Goal: Transaction & Acquisition: Obtain resource

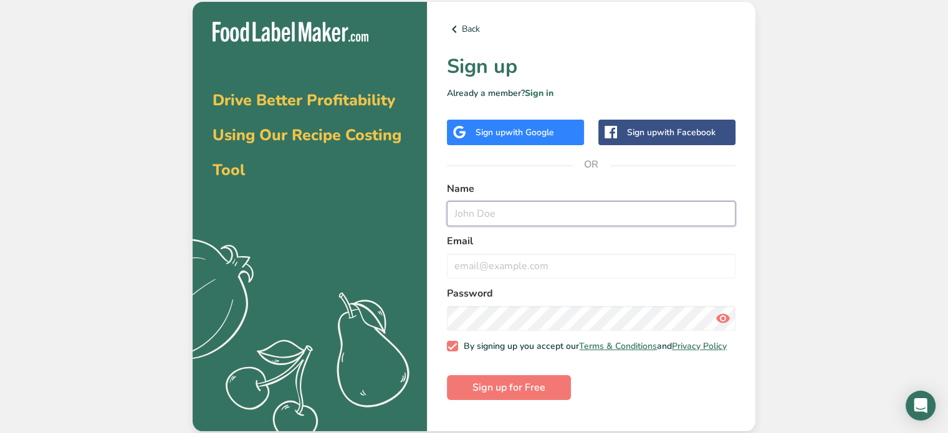
click at [497, 216] on input "text" at bounding box center [591, 213] width 289 height 25
type input "[PERSON_NAME]"
type input "[EMAIL_ADDRESS][DOMAIN_NAME]"
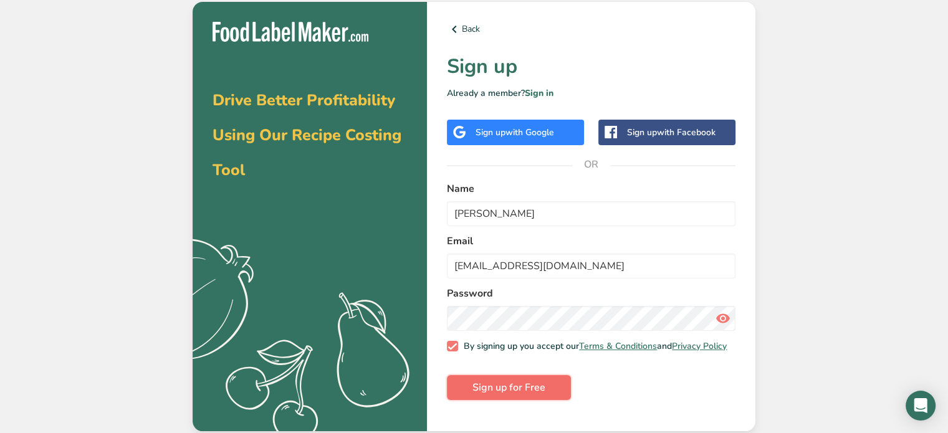
click at [506, 395] on span "Sign up for Free" at bounding box center [509, 387] width 73 height 15
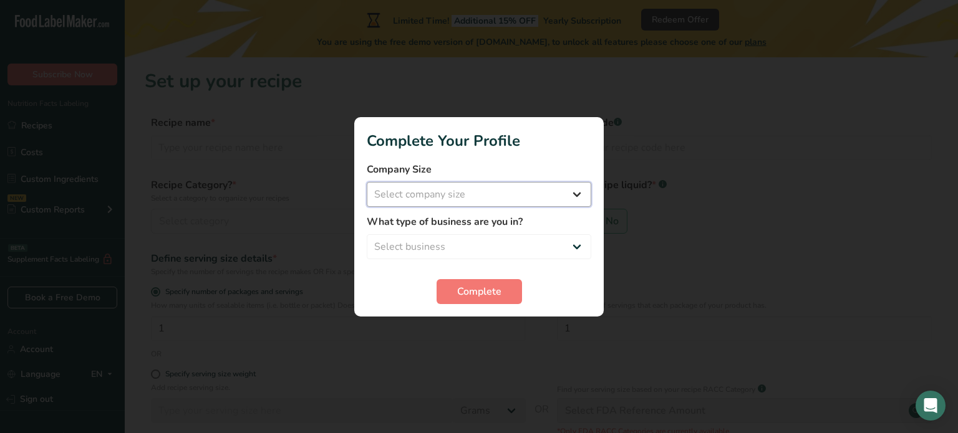
click at [509, 199] on select "Select company size Fewer than 10 Employees 10 to 50 Employees 51 to 500 Employ…" at bounding box center [479, 194] width 224 height 25
select select "1"
click at [367, 182] on select "Select company size Fewer than 10 Employees 10 to 50 Employees 51 to 500 Employ…" at bounding box center [479, 194] width 224 height 25
click at [449, 247] on select "Select business Packaged Food Manufacturer Restaurant & Cafe Bakery Meal Plans …" at bounding box center [479, 246] width 224 height 25
select select "6"
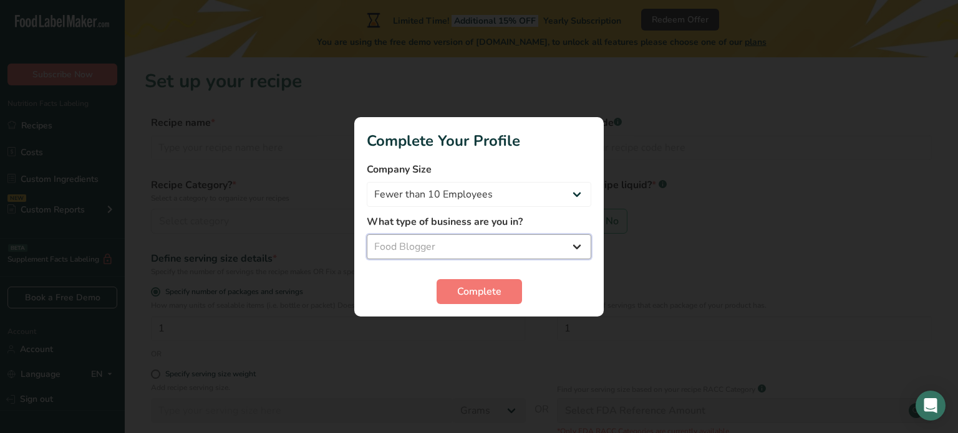
click at [367, 234] on select "Select business Packaged Food Manufacturer Restaurant & Cafe Bakery Meal Plans …" at bounding box center [479, 246] width 224 height 25
click at [476, 294] on span "Complete" at bounding box center [479, 291] width 44 height 15
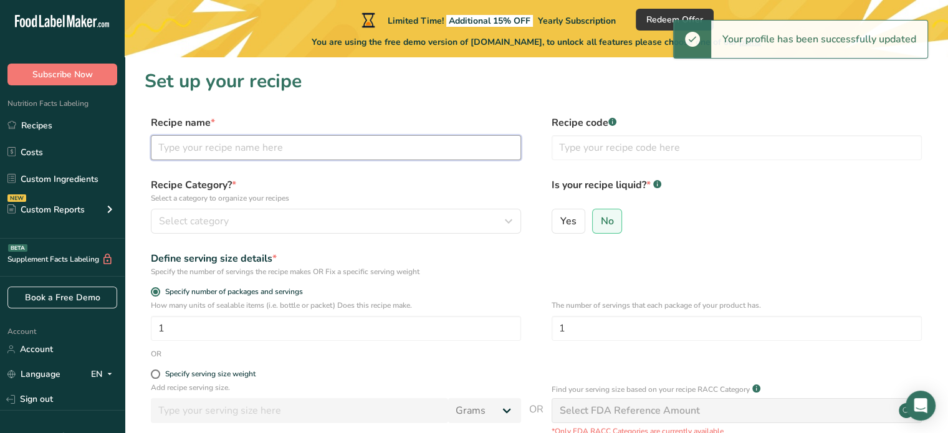
click at [202, 143] on input "text" at bounding box center [336, 147] width 370 height 25
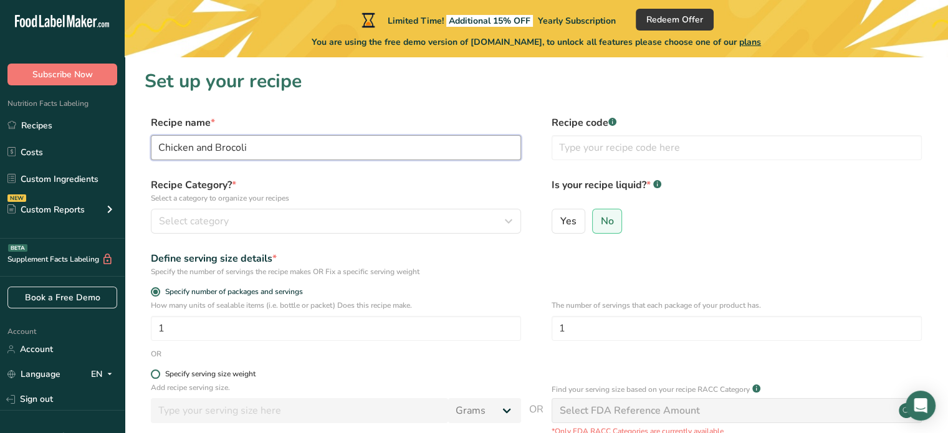
scroll to position [62, 0]
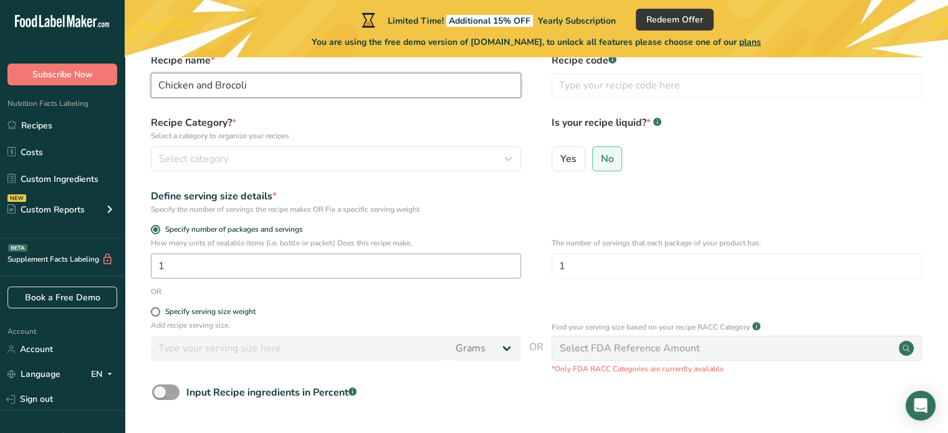
type input "Chicken and Brocoli"
click at [165, 267] on input "1" at bounding box center [336, 266] width 370 height 25
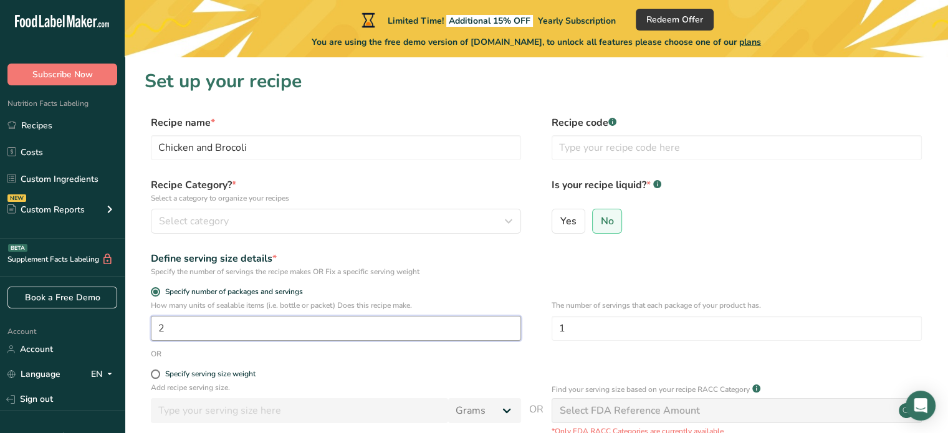
scroll to position [125, 0]
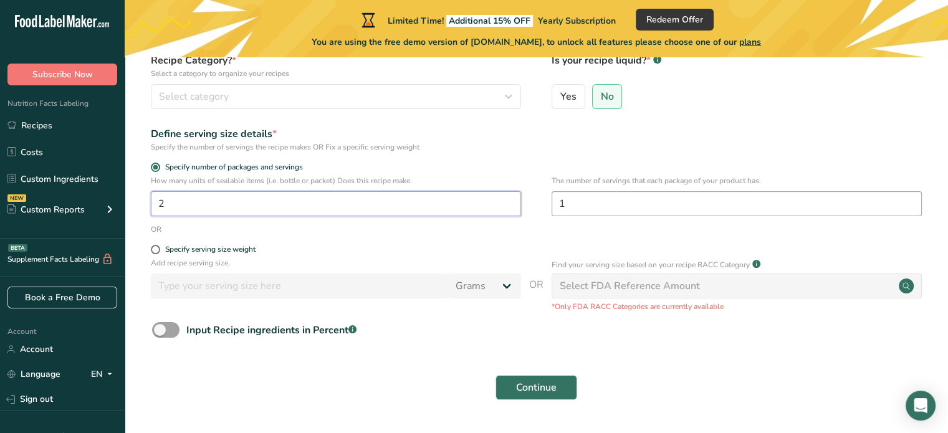
type input "1"
click at [582, 208] on input "1" at bounding box center [737, 203] width 370 height 25
click at [277, 204] on input "number" at bounding box center [336, 203] width 370 height 25
type input "1"
click at [601, 205] on input "1" at bounding box center [737, 203] width 370 height 25
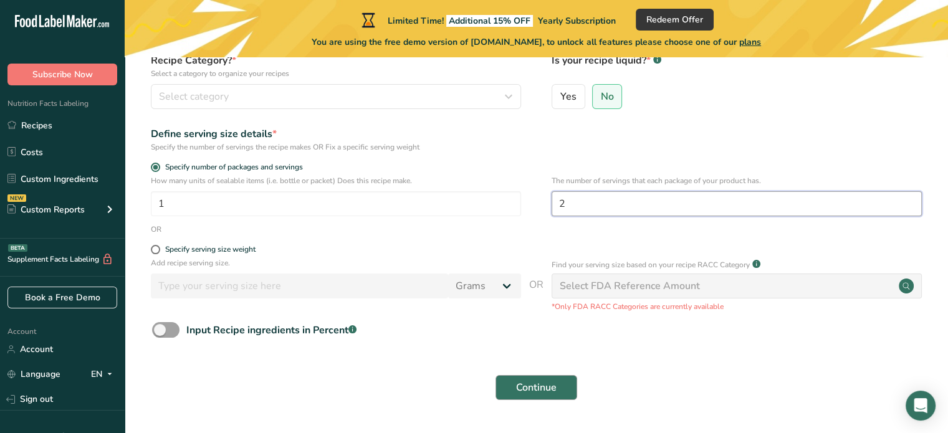
type input "2"
click at [532, 388] on span "Continue" at bounding box center [536, 387] width 41 height 15
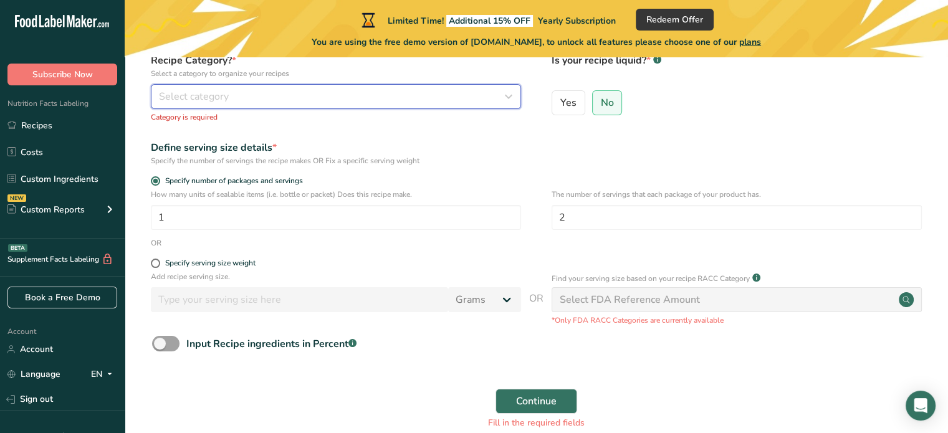
click at [254, 99] on div "Select category" at bounding box center [332, 96] width 347 height 15
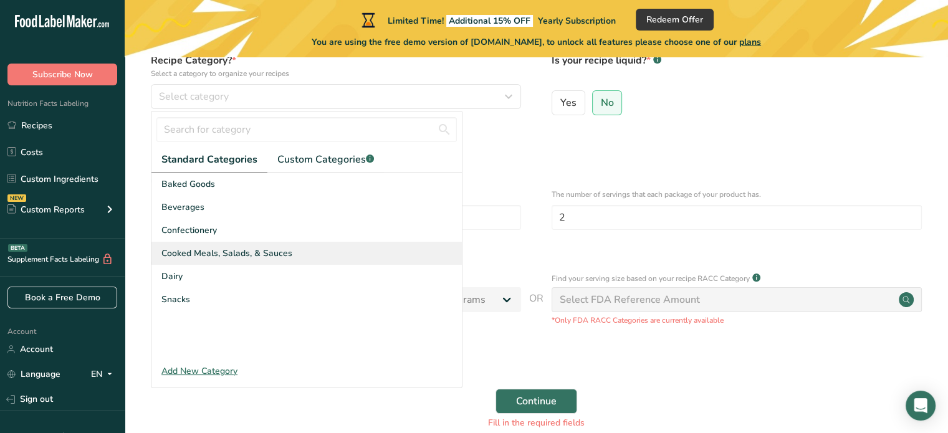
click at [223, 256] on span "Cooked Meals, Salads, & Sauces" at bounding box center [226, 253] width 131 height 13
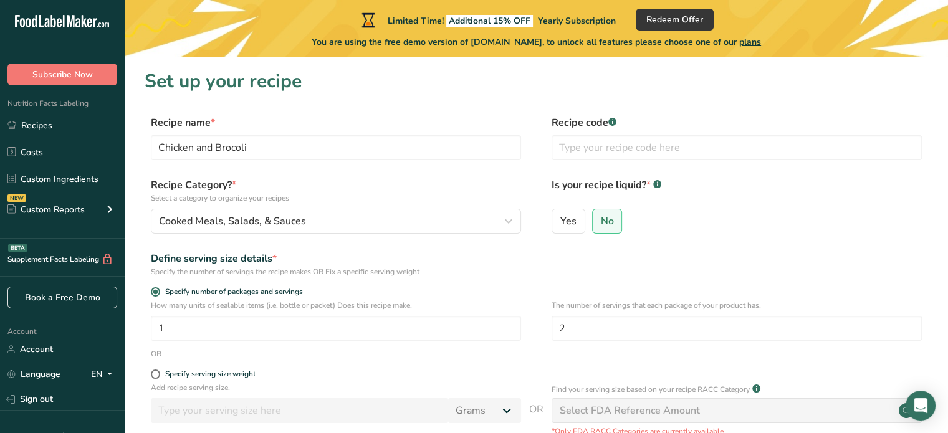
scroll to position [175, 0]
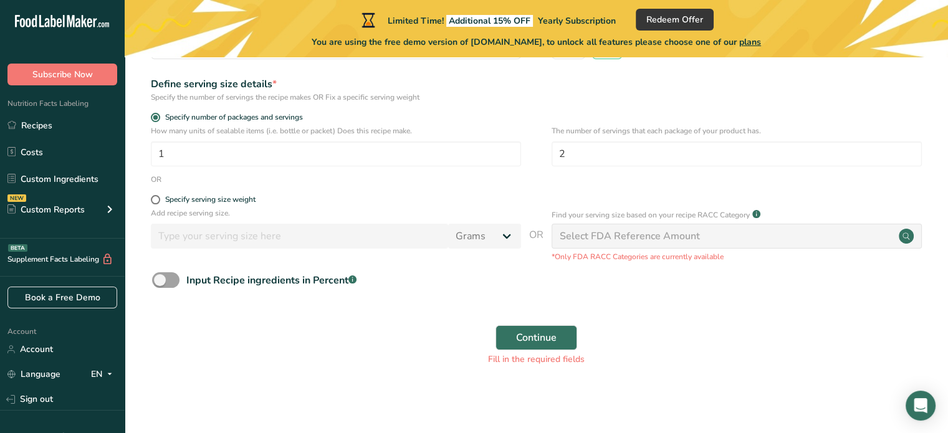
click at [615, 243] on div "Select FDA Reference Amount" at bounding box center [630, 236] width 140 height 15
click at [653, 236] on div "Select FDA Reference Amount" at bounding box center [630, 236] width 140 height 15
click at [531, 340] on span "Continue" at bounding box center [536, 337] width 41 height 15
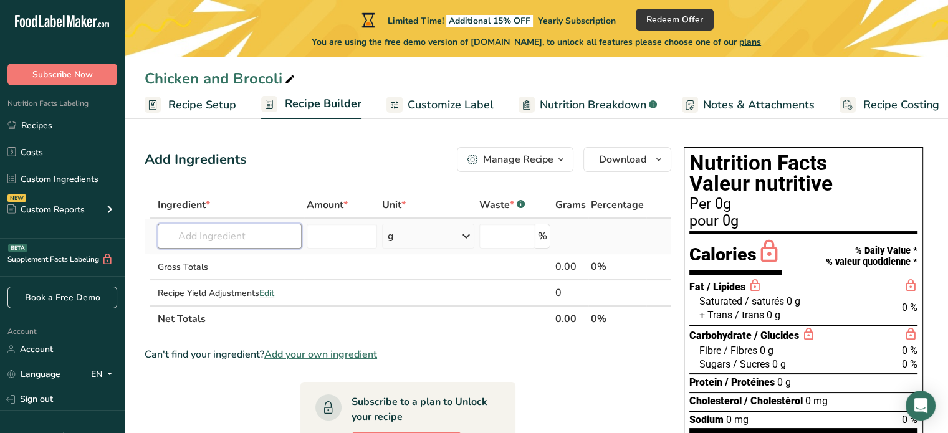
click at [211, 236] on input "text" at bounding box center [229, 236] width 143 height 25
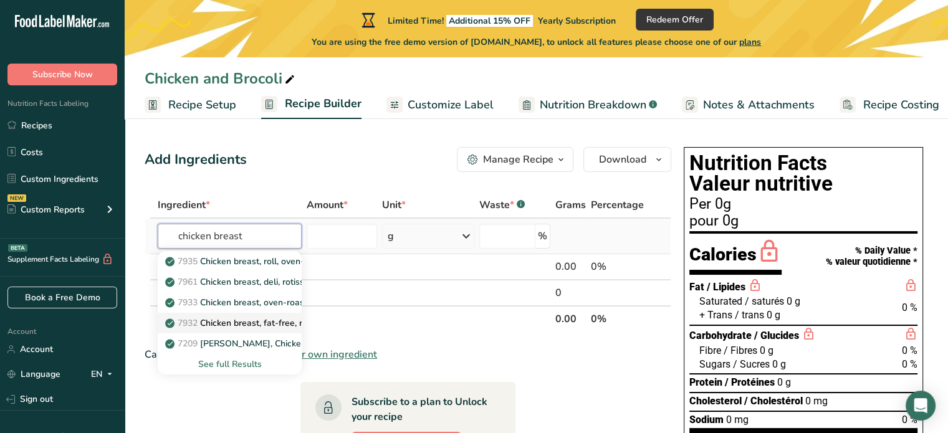
type input "chicken breast"
click at [258, 320] on p "7932 Chicken breast, fat-free, mesquite flavor, sliced" at bounding box center [278, 323] width 221 height 13
type input "Chicken breast, fat-free, mesquite flavor, sliced"
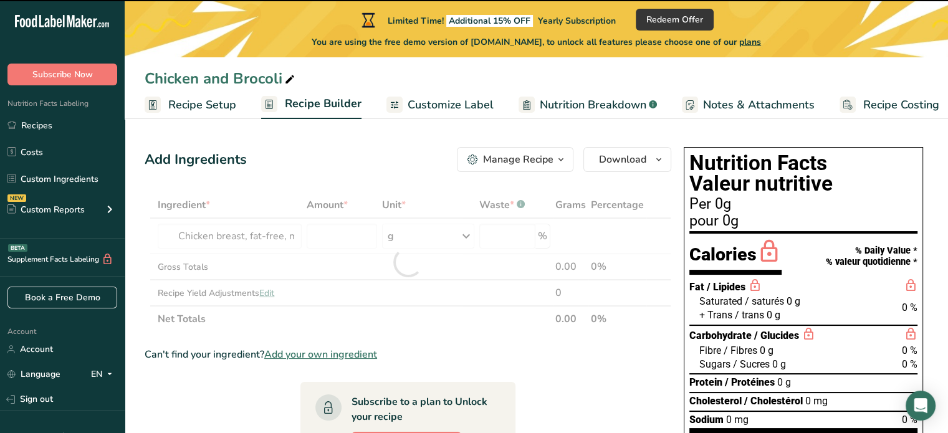
type input "0"
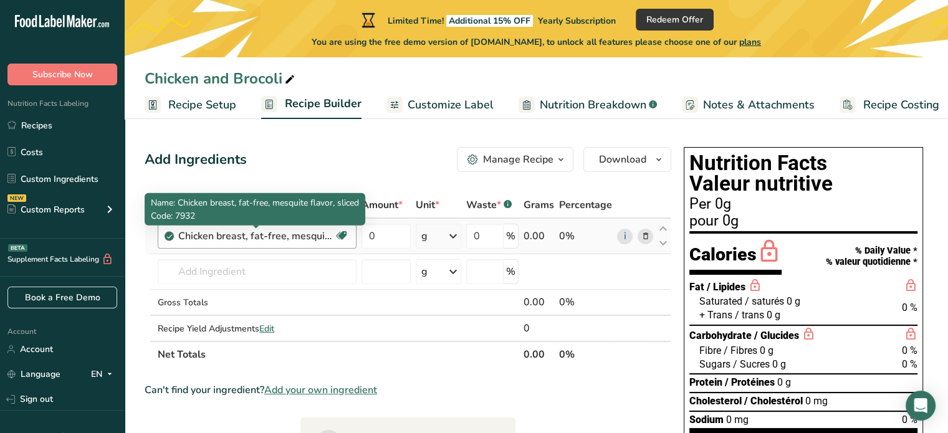
click at [317, 233] on div "Chicken breast, fat-free, mesquite flavor, sliced" at bounding box center [256, 236] width 156 height 15
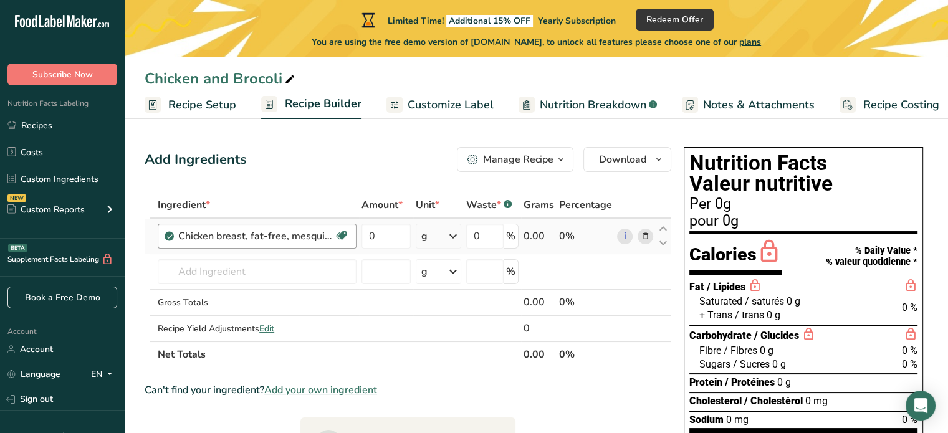
click at [299, 244] on div "Chicken breast, fat-free, mesquite flavor, sliced Dairy free Gluten free Soy fr…" at bounding box center [257, 236] width 199 height 25
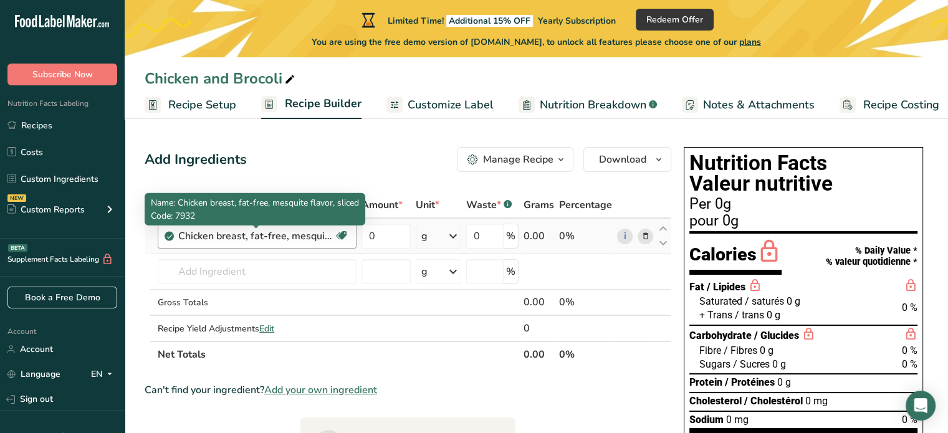
click at [293, 235] on div "Chicken breast, fat-free, mesquite flavor, sliced" at bounding box center [256, 236] width 156 height 15
click at [239, 230] on div "Chicken breast, fat-free, mesquite flavor, sliced" at bounding box center [256, 236] width 156 height 15
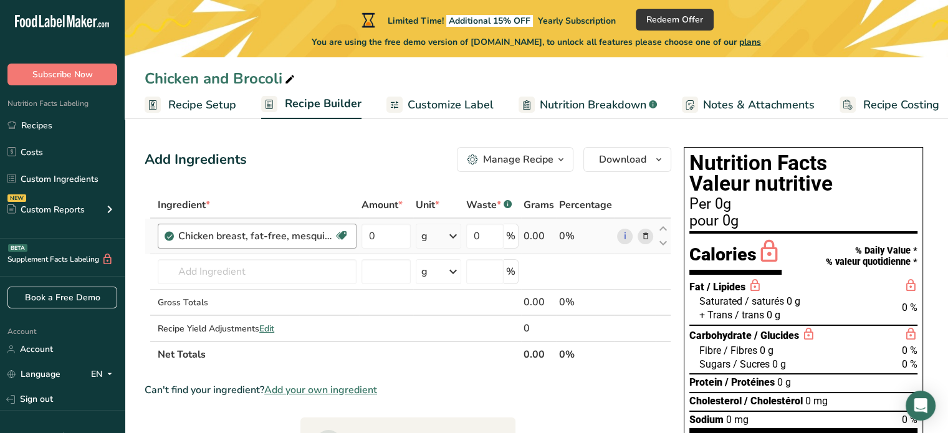
click at [196, 231] on div "Chicken breast, fat-free, mesquite flavor, sliced" at bounding box center [256, 236] width 156 height 15
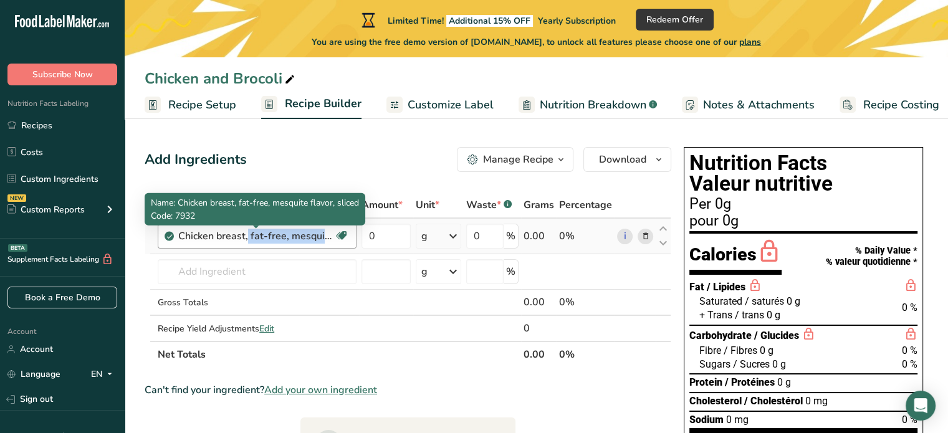
click at [196, 231] on div "Chicken breast, fat-free, mesquite flavor, sliced" at bounding box center [256, 236] width 156 height 15
click at [196, 230] on div "Chicken breast, fat-free, mesquite flavor, sliced" at bounding box center [256, 236] width 156 height 15
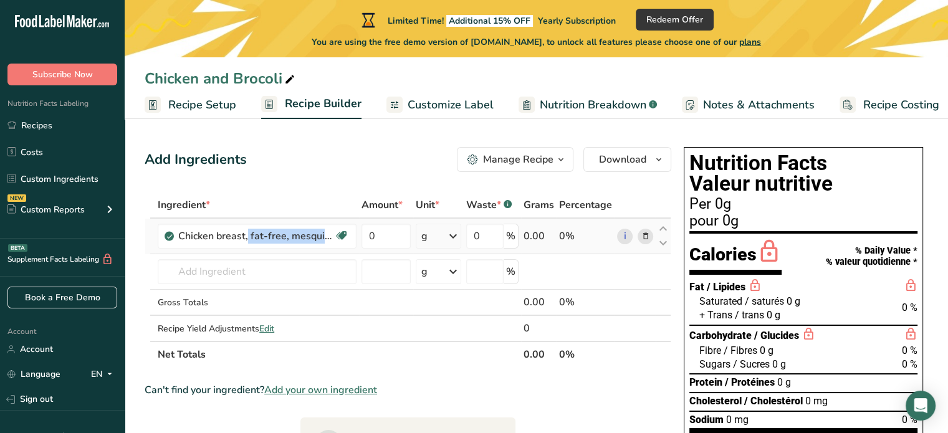
click at [643, 235] on icon at bounding box center [645, 236] width 9 height 13
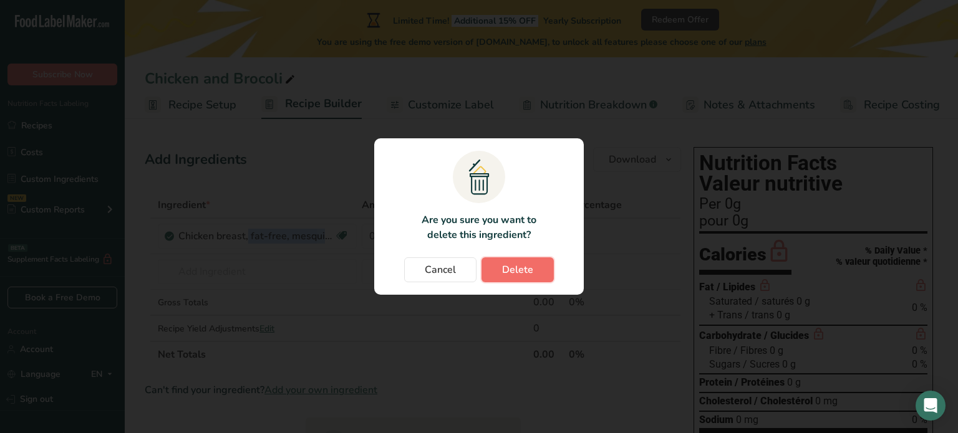
click at [522, 266] on span "Delete" at bounding box center [517, 270] width 31 height 15
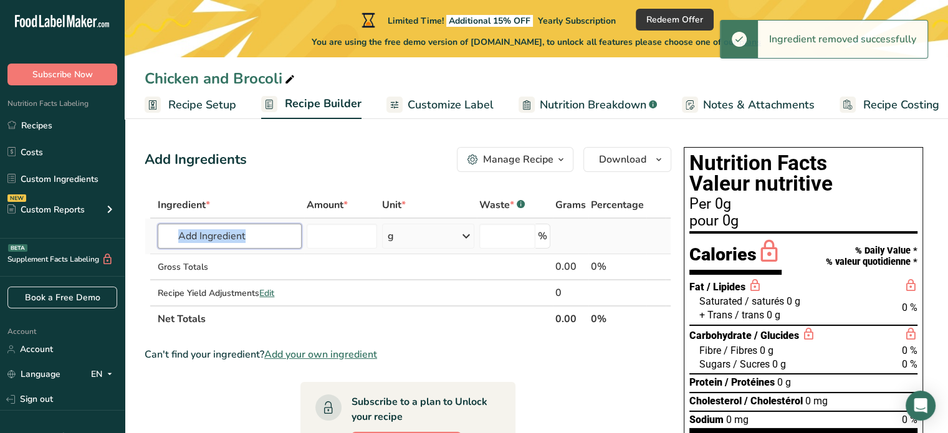
click at [256, 236] on input "text" at bounding box center [229, 236] width 143 height 25
drag, startPoint x: 265, startPoint y: 237, endPoint x: 232, endPoint y: 234, distance: 33.2
click at [232, 234] on input "text" at bounding box center [229, 236] width 143 height 25
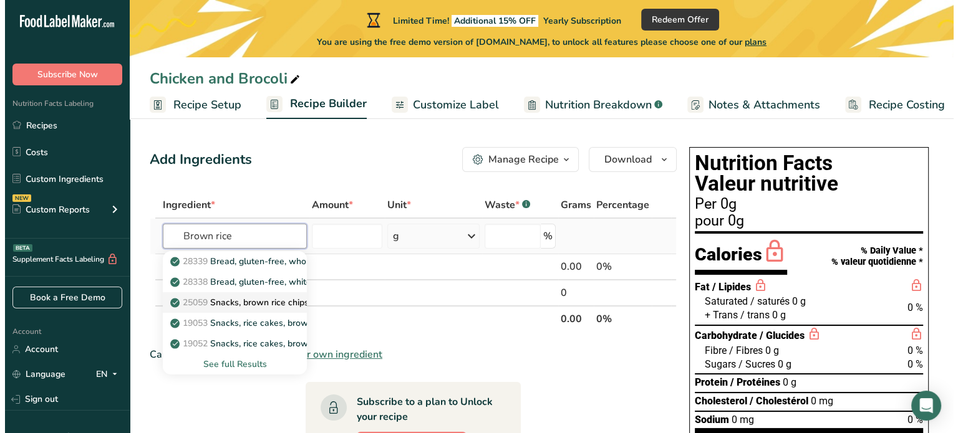
scroll to position [62, 0]
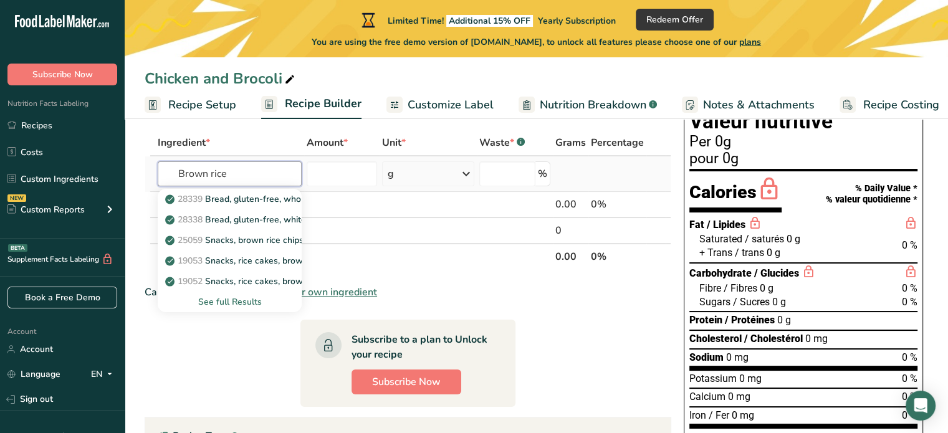
type input "Brown rice"
click at [234, 301] on div "See full Results" at bounding box center [229, 302] width 123 height 13
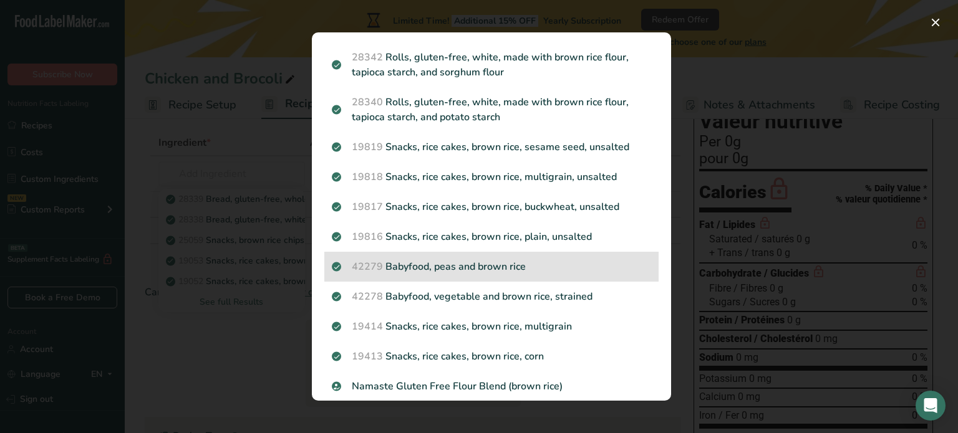
scroll to position [499, 0]
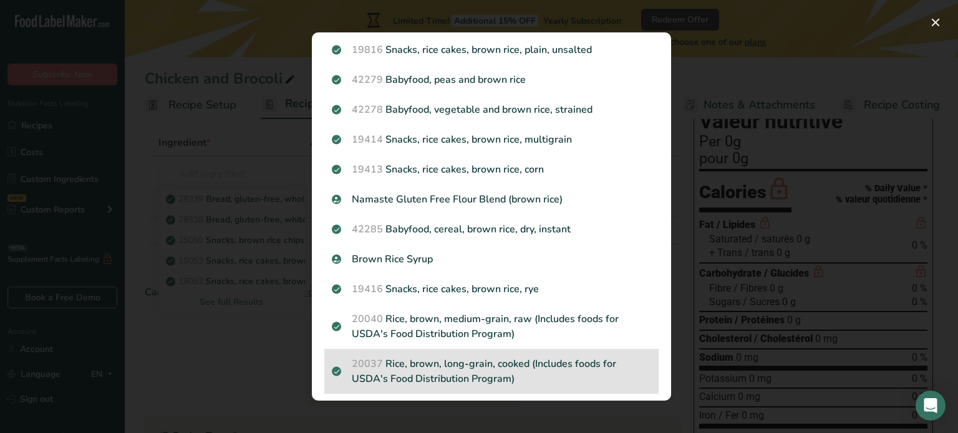
click at [468, 369] on p "20037 Rice, brown, long-grain, cooked (Includes foods for USDA's Food Distribut…" at bounding box center [491, 372] width 319 height 30
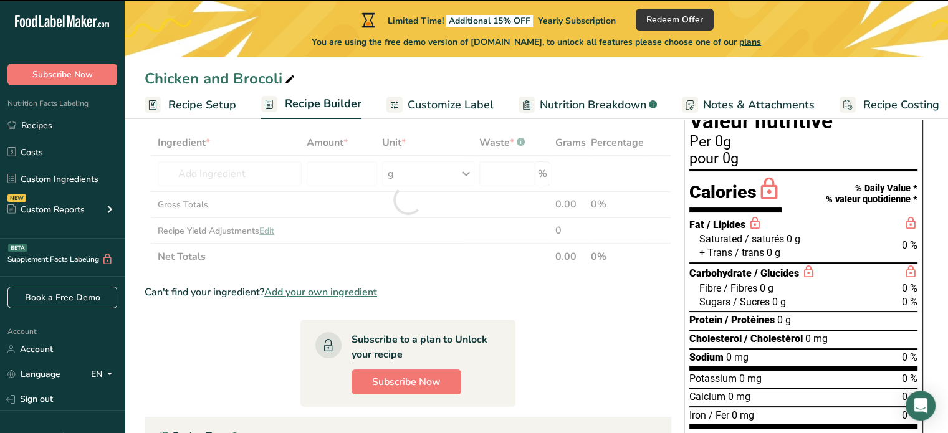
type input "0"
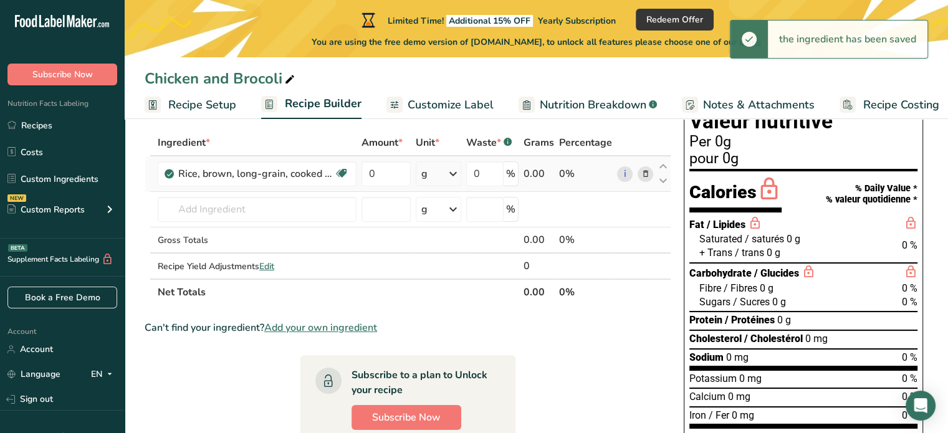
click at [450, 171] on icon at bounding box center [453, 174] width 15 height 22
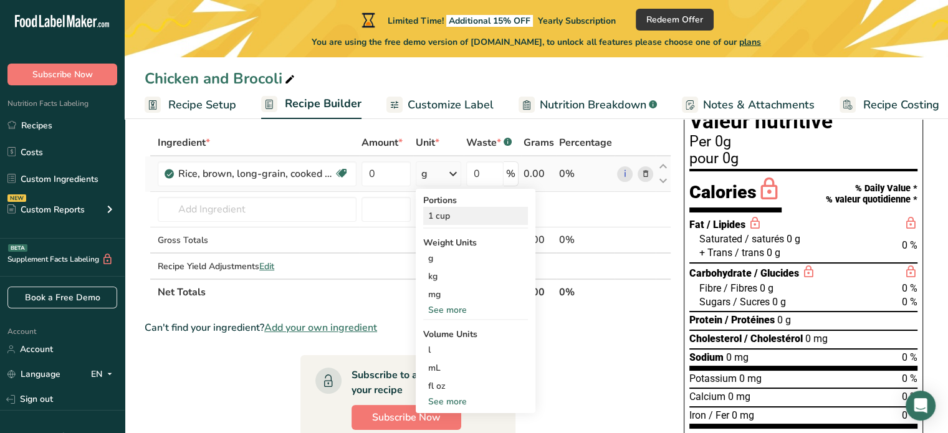
click at [447, 211] on div "1 cup" at bounding box center [475, 216] width 105 height 18
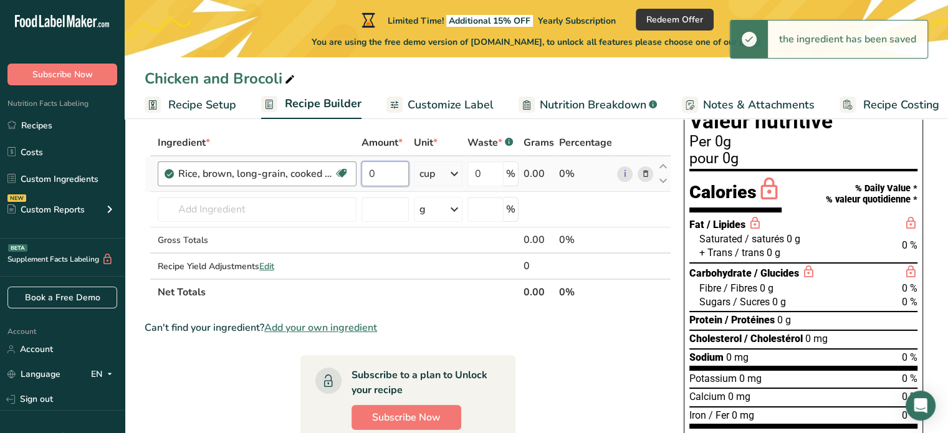
drag, startPoint x: 382, startPoint y: 171, endPoint x: 341, endPoint y: 171, distance: 41.2
click at [341, 171] on tr "Rice, brown, long-grain, cooked (Includes foods for USDA's Food Distribution Pr…" at bounding box center [408, 175] width 526 height 36
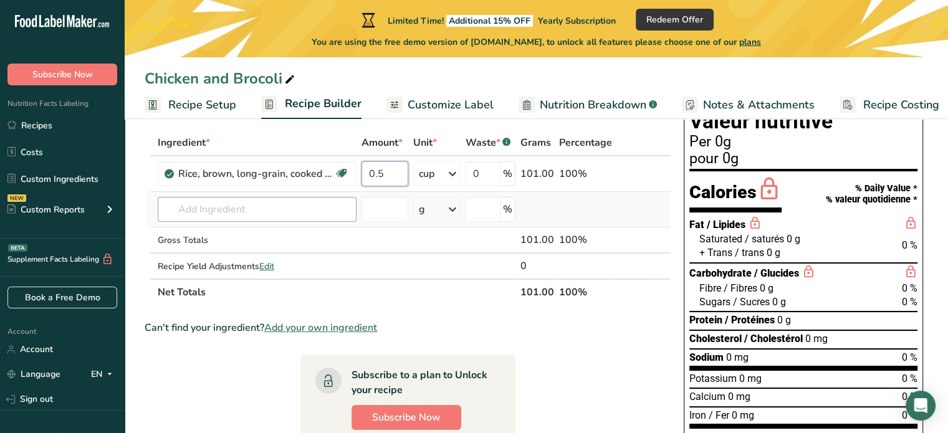
type input "0.5"
click at [219, 213] on div "Ingredient * Amount * Unit * Waste * .a-a{fill:#347362;}.b-a{fill:#fff;} Grams …" at bounding box center [408, 218] width 527 height 176
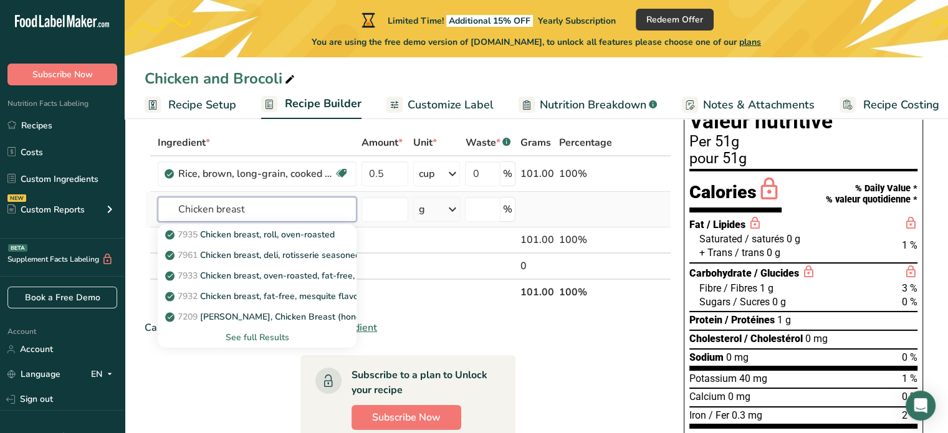
type input "Chicken breast"
click at [244, 336] on div "See full Results" at bounding box center [257, 337] width 179 height 13
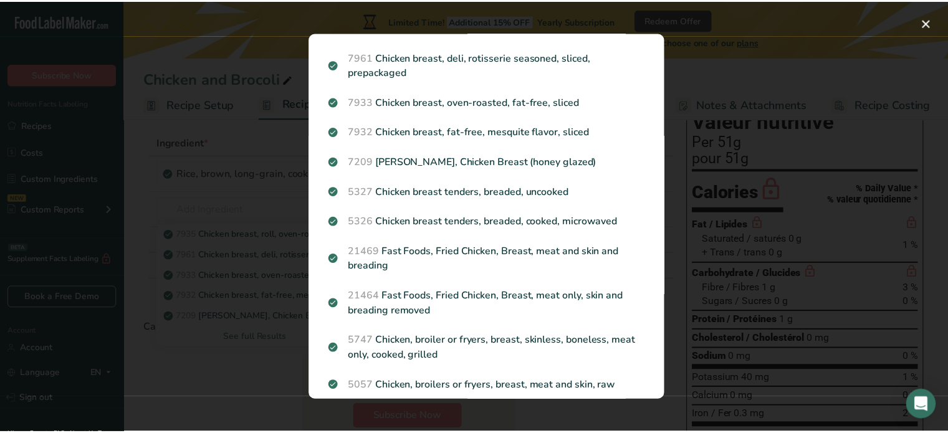
scroll to position [43, 0]
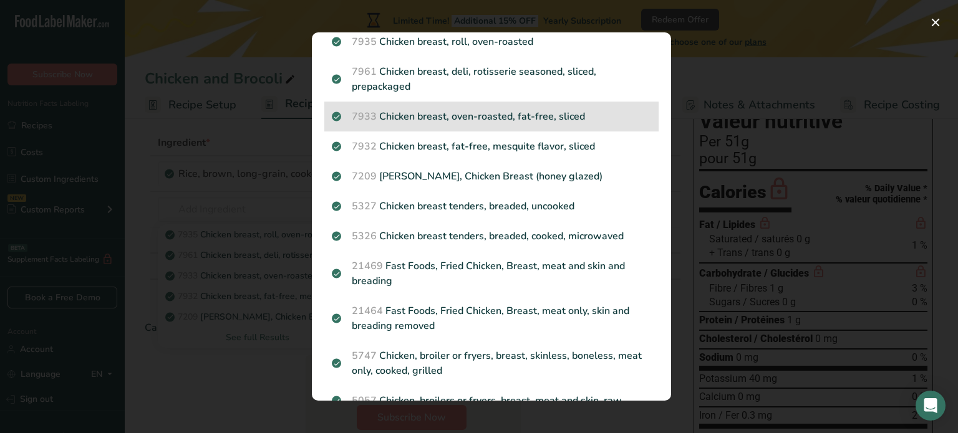
click at [529, 121] on p "7933 Chicken breast, oven-roasted, fat-free, sliced" at bounding box center [491, 116] width 319 height 15
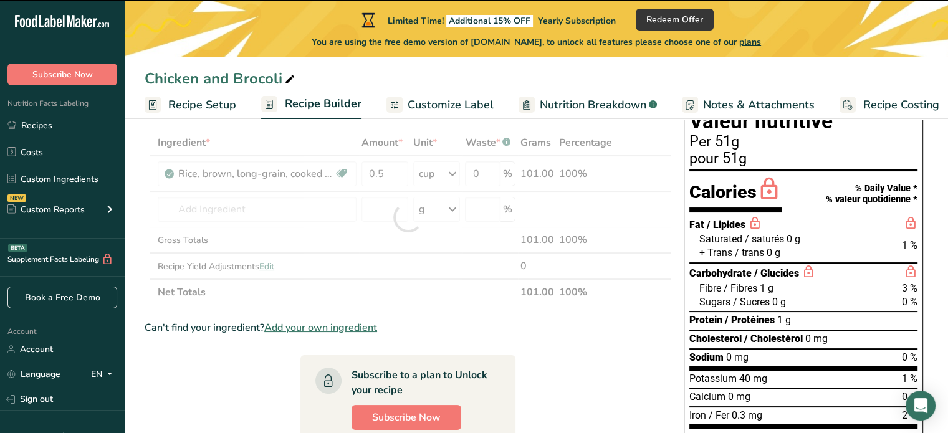
type input "0"
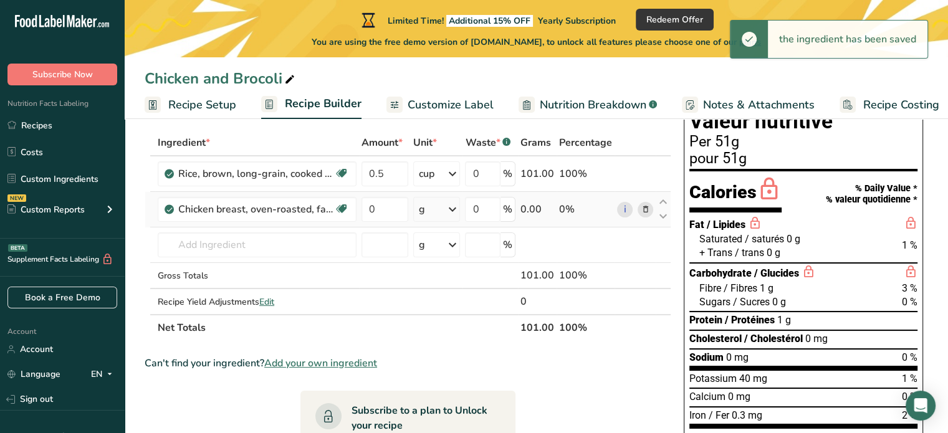
click at [445, 212] on div "g" at bounding box center [436, 209] width 47 height 25
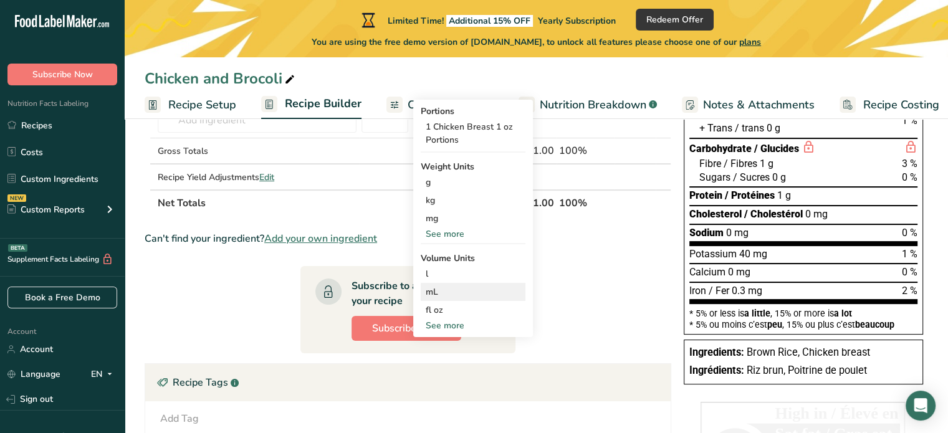
scroll to position [62, 0]
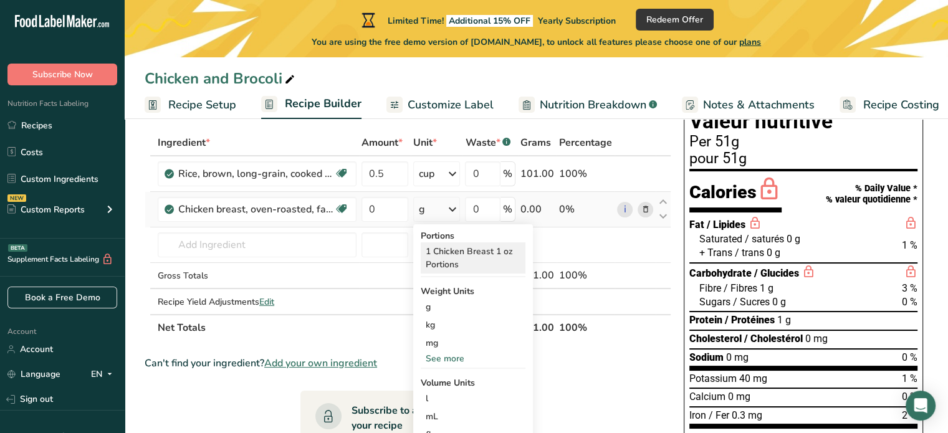
click at [466, 254] on div "1 Chicken Breast 1 oz Portions" at bounding box center [473, 258] width 105 height 31
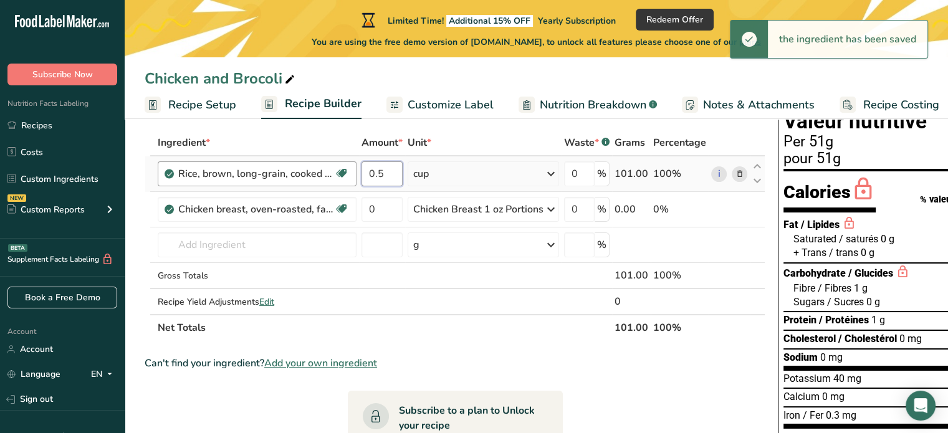
drag, startPoint x: 393, startPoint y: 172, endPoint x: 351, endPoint y: 166, distance: 42.2
click at [351, 166] on tr "Rice, brown, long-grain, cooked (Includes foods for USDA's Food Distribution Pr…" at bounding box center [455, 175] width 620 height 36
type input "1"
click at [380, 198] on div "Ingredient * Amount * Unit * Waste * .a-a{fill:#347362;}.b-a{fill:#fff;} Grams …" at bounding box center [455, 235] width 621 height 211
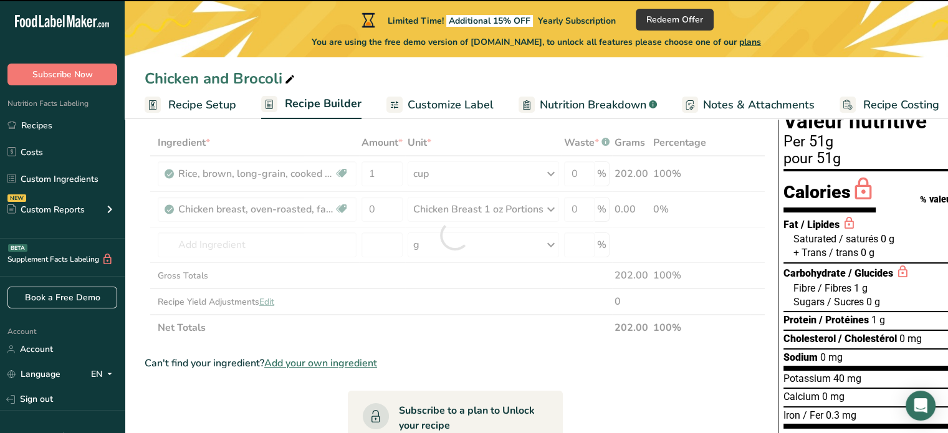
click at [380, 206] on div at bounding box center [455, 235] width 621 height 211
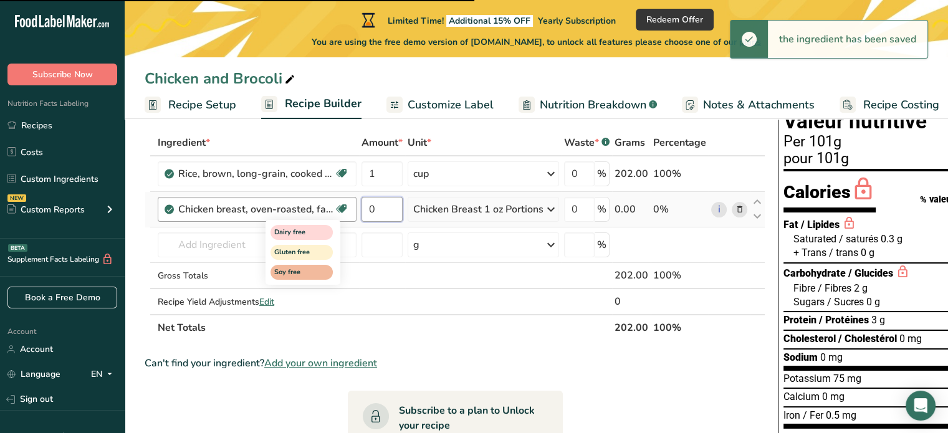
click at [348, 206] on tr "Chicken breast, oven-roasted, fat-free, sliced Dairy free Gluten free Soy free …" at bounding box center [455, 210] width 620 height 36
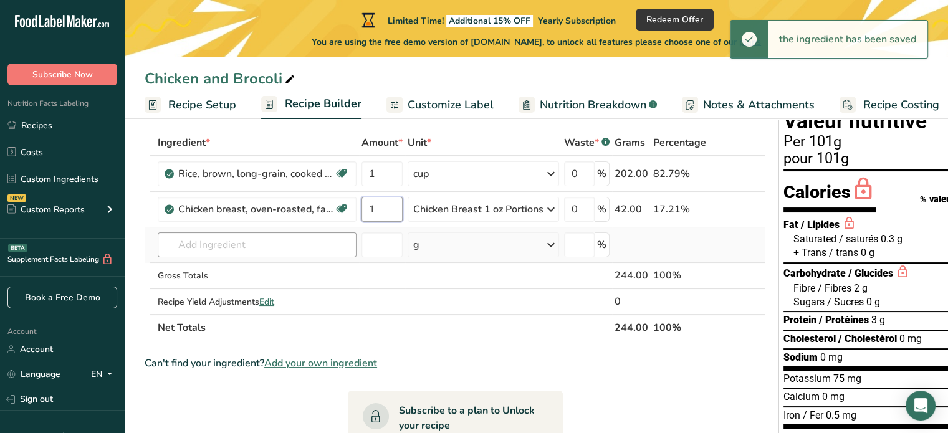
type input "1"
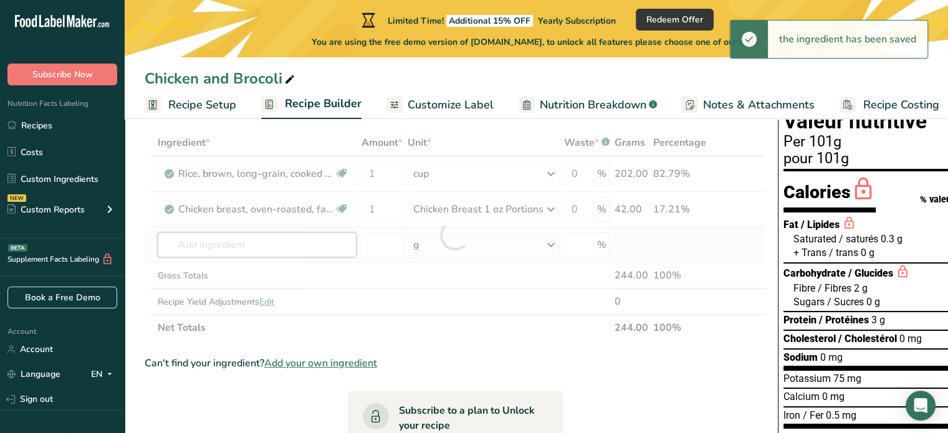
click at [212, 238] on div "Ingredient * Amount * Unit * Waste * .a-a{fill:#347362;}.b-a{fill:#fff;} Grams …" at bounding box center [455, 235] width 621 height 211
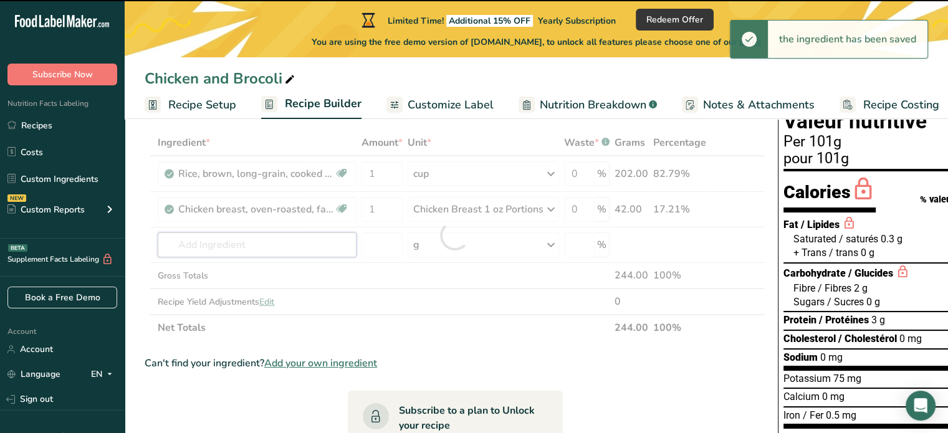
type input "B"
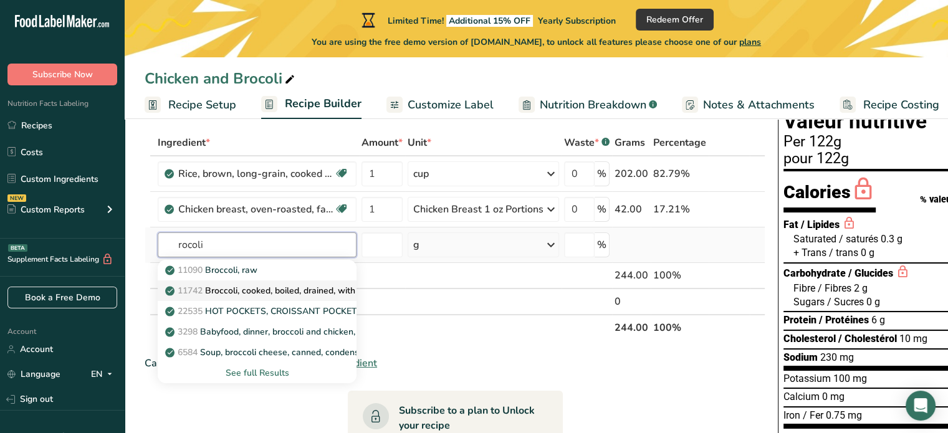
type input "rocoli"
click at [250, 288] on p "11742 Broccoli, cooked, boiled, drained, with salt" at bounding box center [270, 290] width 205 height 13
type input "Broccoli, cooked, boiled, drained, with salt"
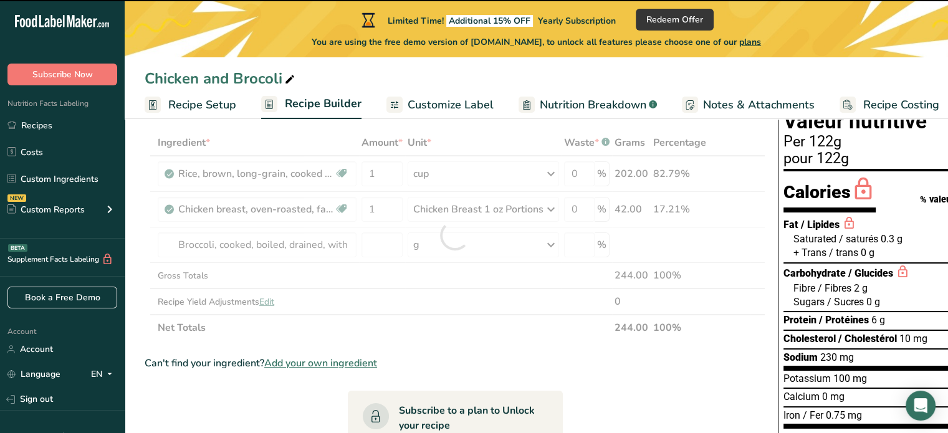
type input "0"
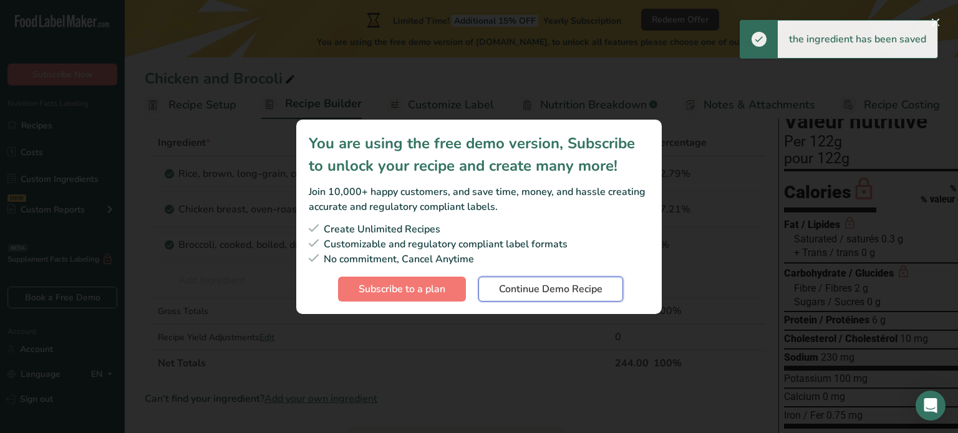
click at [566, 289] on span "Continue Demo Recipe" at bounding box center [551, 289] width 104 height 15
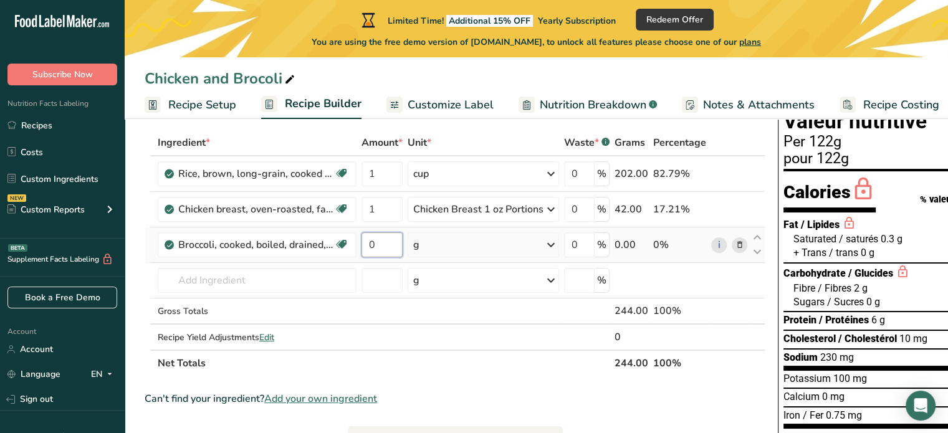
click at [392, 249] on input "0" at bounding box center [382, 245] width 41 height 25
click at [438, 246] on div "Ingredient * Amount * Unit * Waste * .a-a{fill:#347362;}.b-a{fill:#fff;} Grams …" at bounding box center [455, 253] width 621 height 247
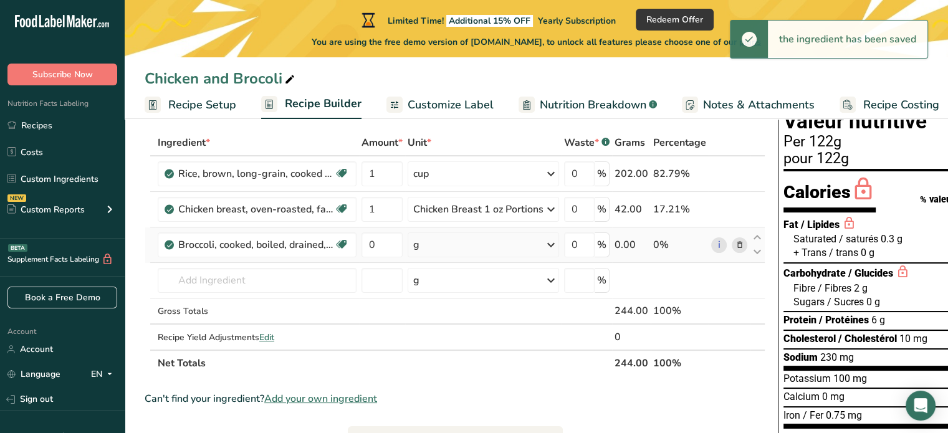
click at [541, 246] on div "g" at bounding box center [484, 245] width 152 height 25
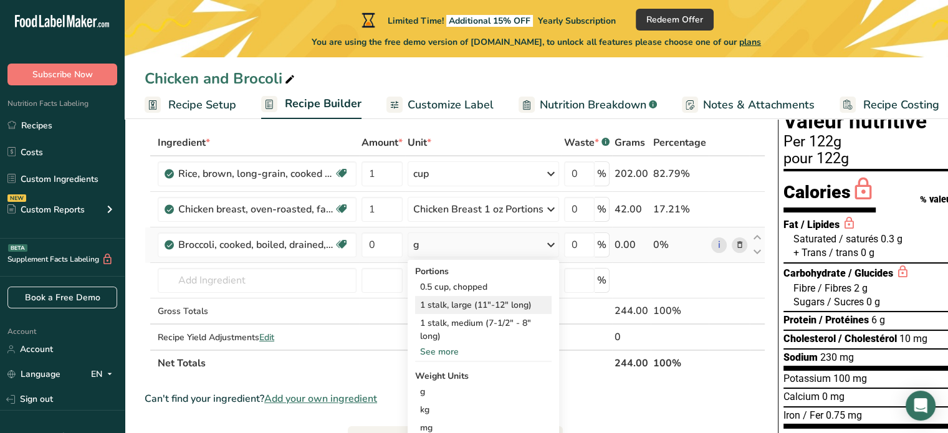
click at [482, 308] on div "1 stalk, large (11"-12" long)" at bounding box center [483, 305] width 137 height 18
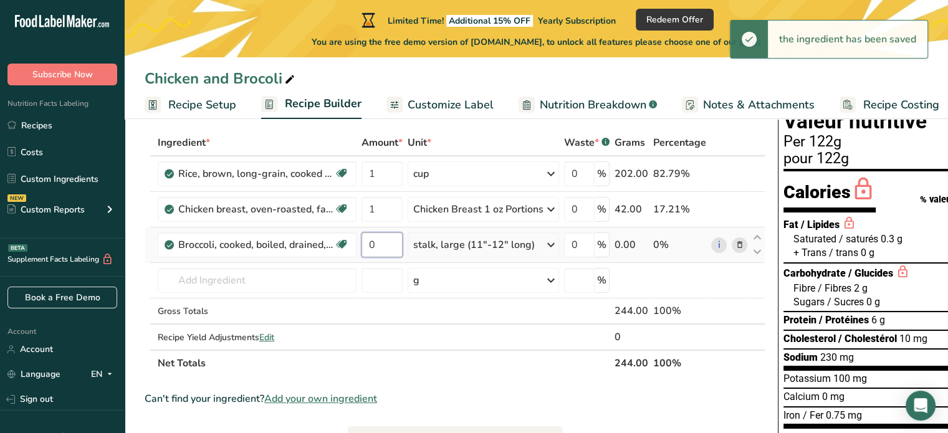
click at [388, 241] on input "0" at bounding box center [382, 245] width 41 height 25
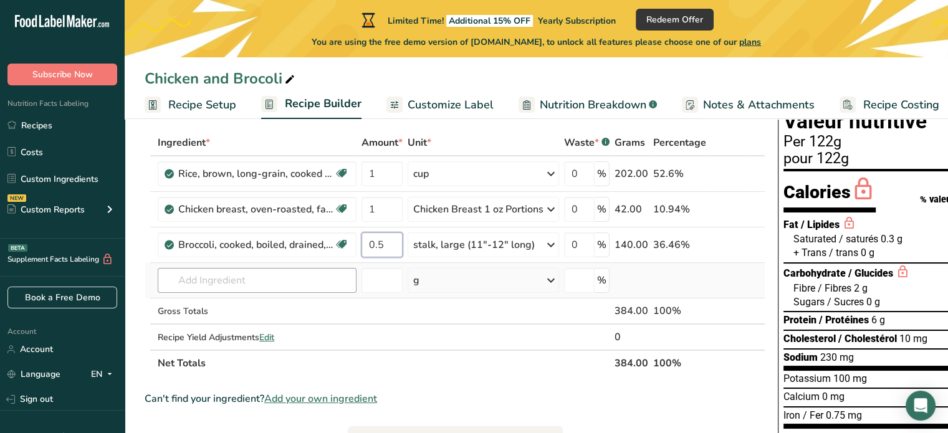
type input "0.5"
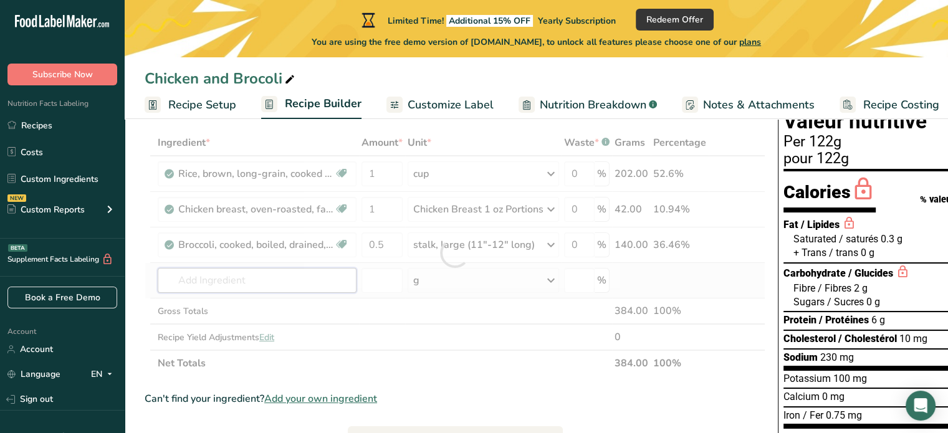
click at [223, 276] on div "Ingredient * Amount * Unit * Waste * .a-a{fill:#347362;}.b-a{fill:#fff;} Grams …" at bounding box center [455, 253] width 621 height 247
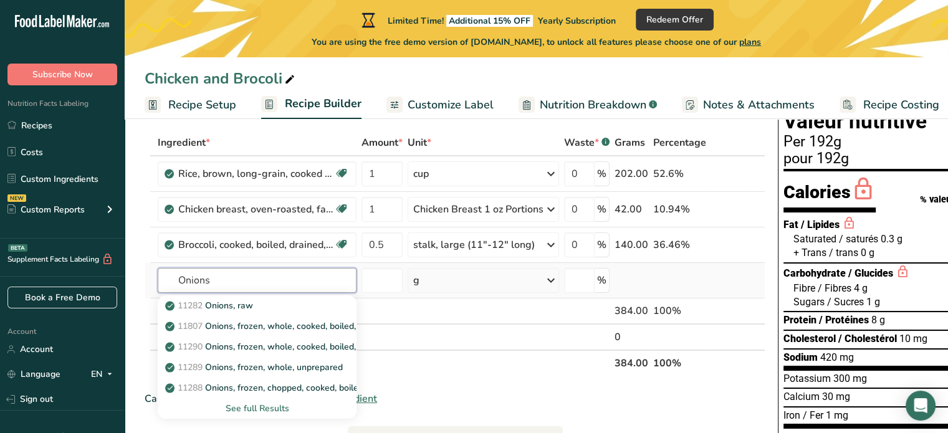
type input "Onions"
click at [256, 410] on div "See full Results" at bounding box center [257, 408] width 179 height 13
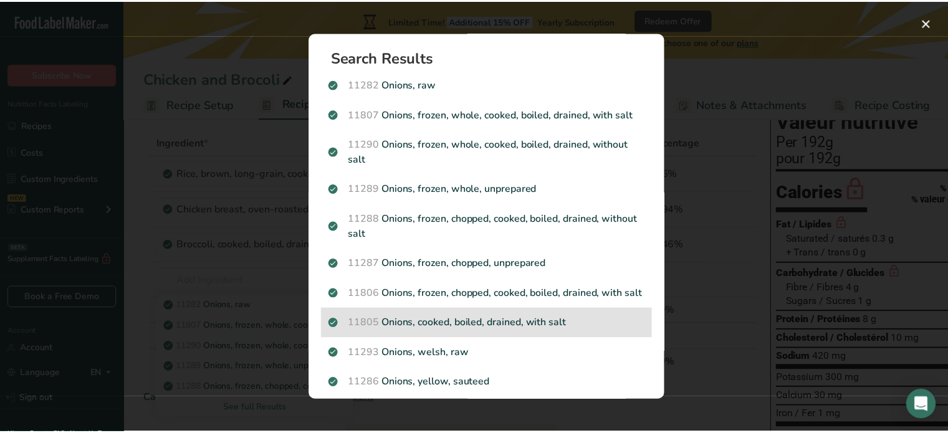
scroll to position [125, 0]
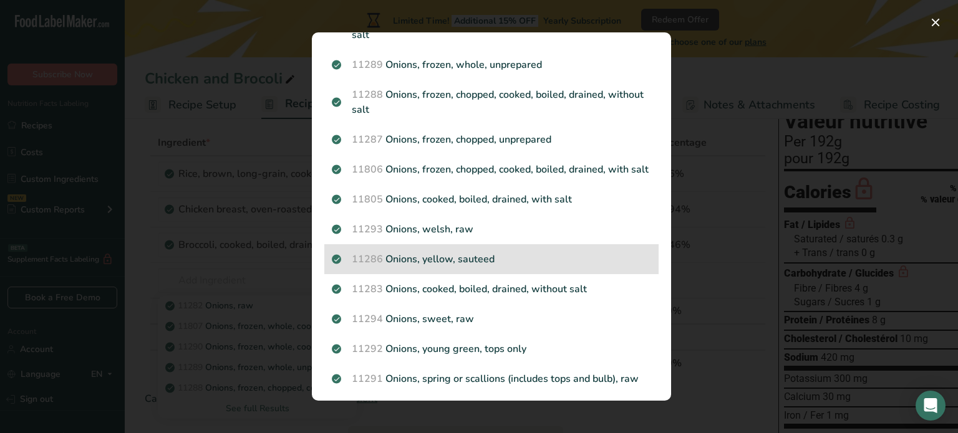
click at [500, 267] on p "11286 Onions, yellow, sauteed" at bounding box center [491, 259] width 319 height 15
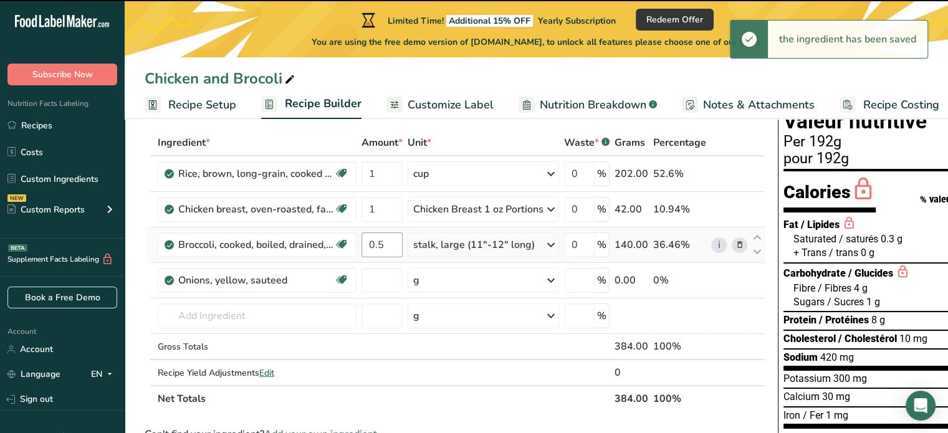
type input "0"
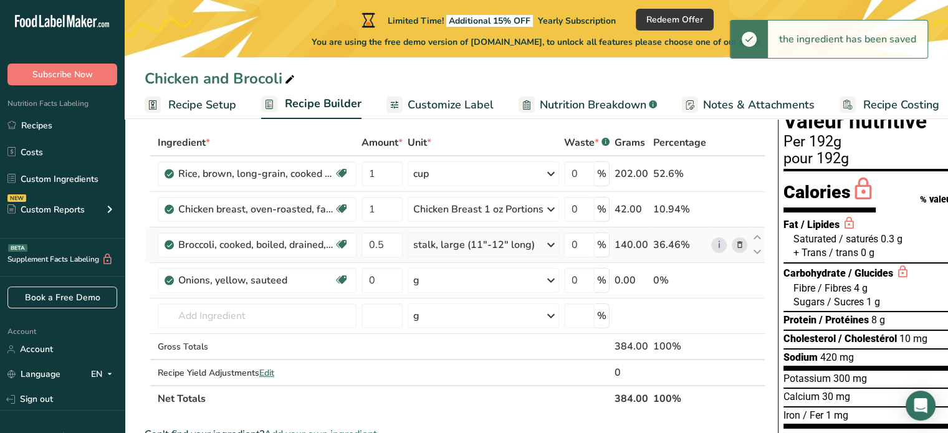
click at [441, 244] on div "stalk, large (11"-12" long)" at bounding box center [474, 245] width 122 height 15
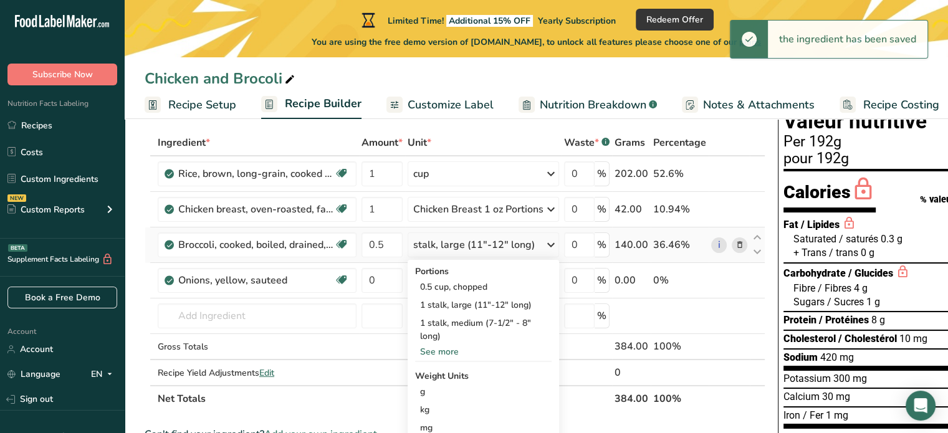
click at [441, 243] on div "stalk, large (11"-12" long)" at bounding box center [474, 245] width 122 height 15
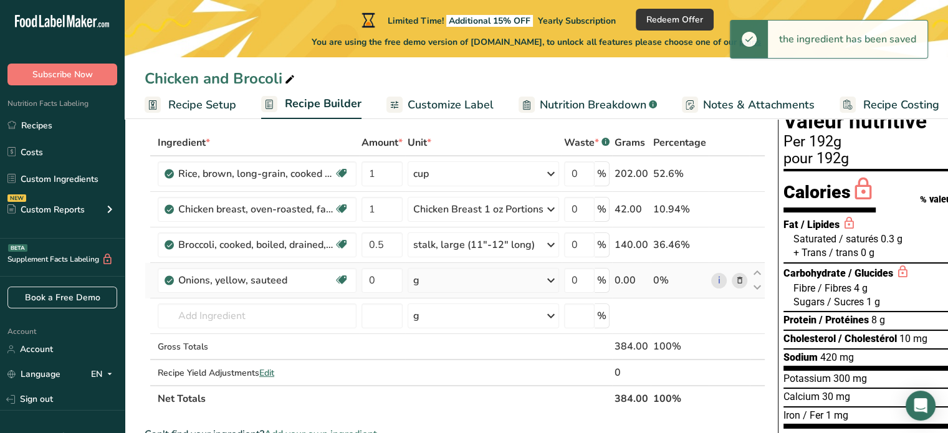
click at [436, 277] on div "g" at bounding box center [484, 280] width 152 height 25
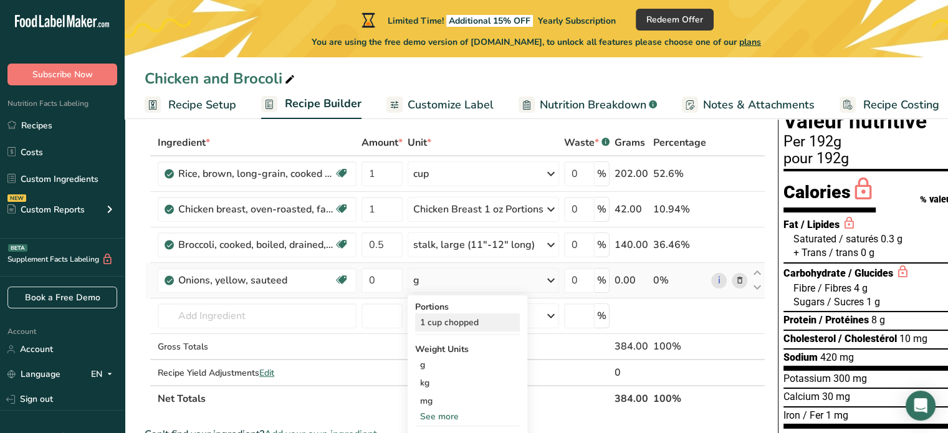
click at [445, 324] on div "1 cup chopped" at bounding box center [467, 323] width 105 height 18
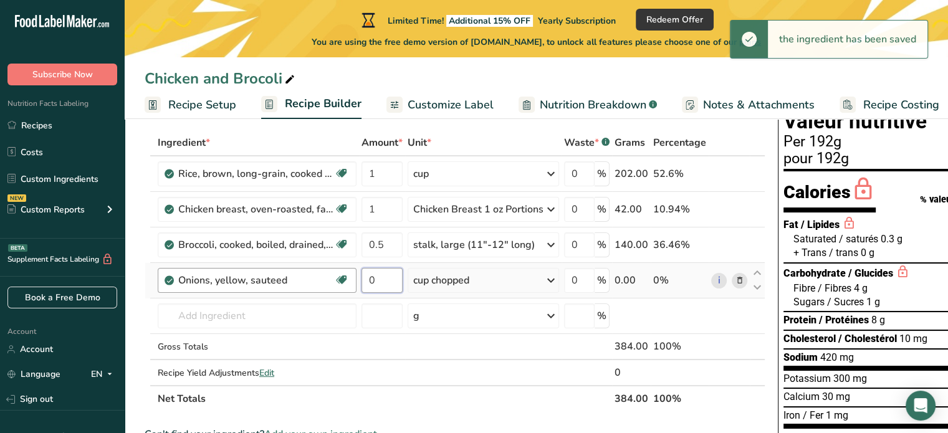
drag, startPoint x: 377, startPoint y: 276, endPoint x: 321, endPoint y: 269, distance: 55.8
click at [321, 269] on tr "Onions, yellow, sauteed Source of Antioxidants [MEDICAL_DATA] Effect Dairy free…" at bounding box center [455, 281] width 620 height 36
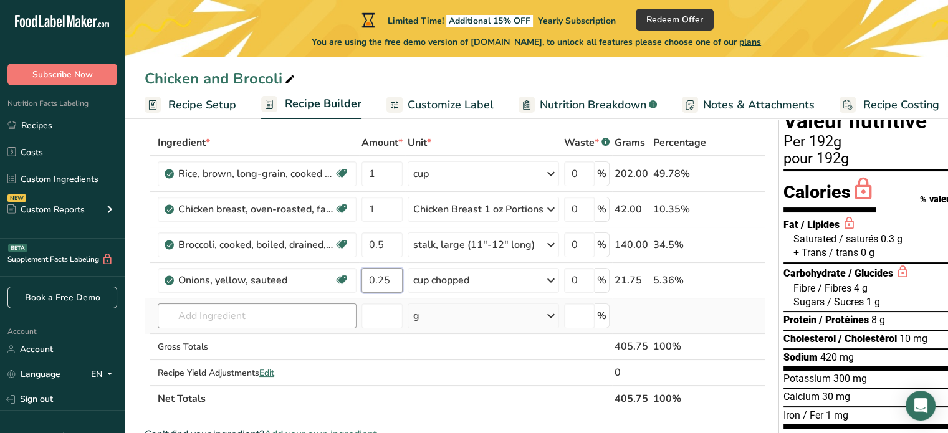
type input "0.25"
click at [238, 314] on div "Ingredient * Amount * Unit * Waste * .a-a{fill:#347362;}.b-a{fill:#fff;} Grams …" at bounding box center [455, 271] width 621 height 282
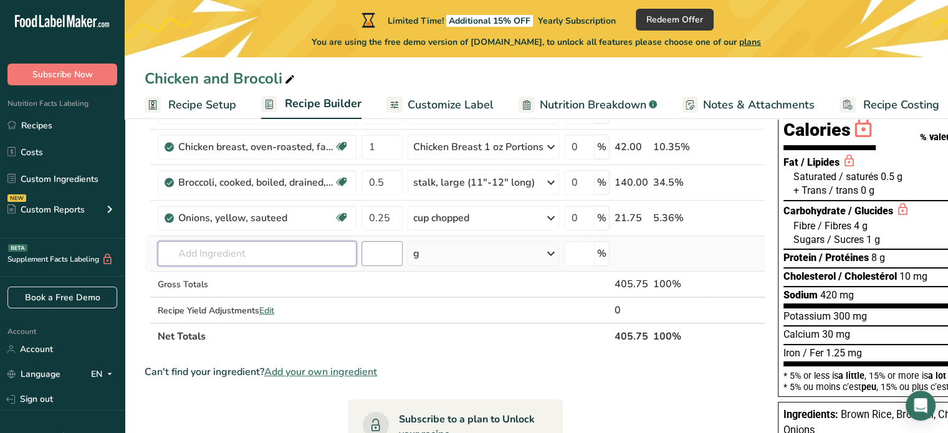
scroll to position [0, 0]
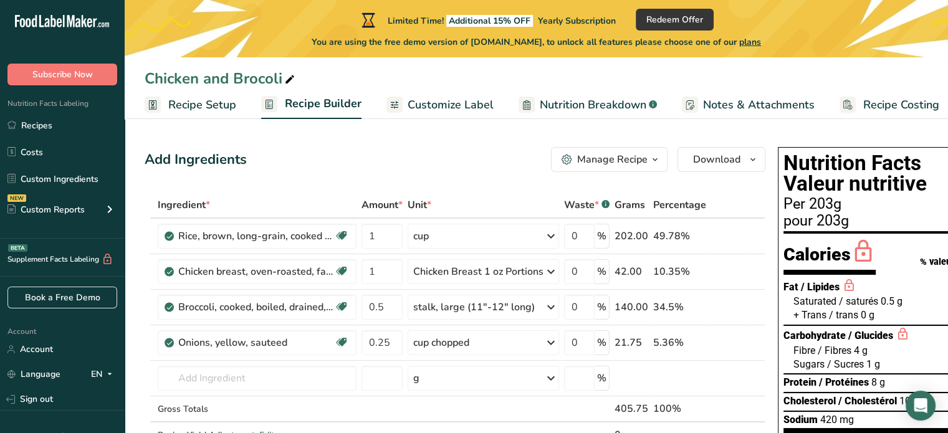
click at [289, 77] on icon at bounding box center [289, 79] width 11 height 17
click at [183, 380] on input "text" at bounding box center [257, 378] width 199 height 25
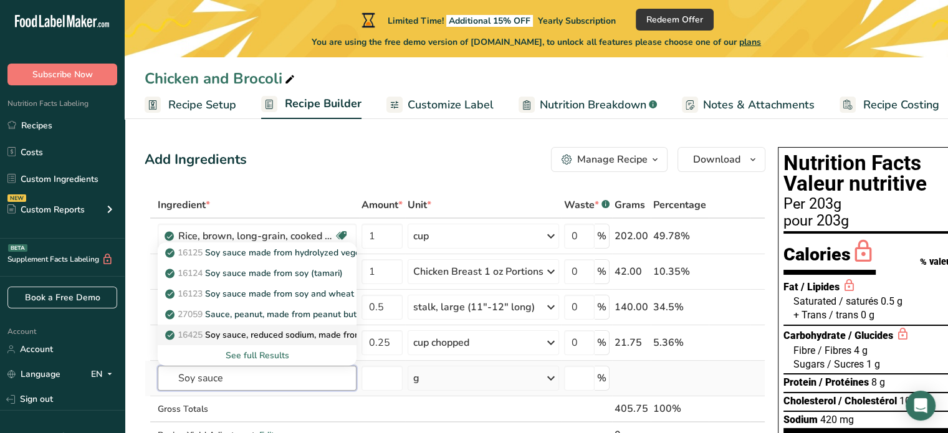
type input "Soy sauce"
click at [280, 334] on p "16425 Soy sauce, reduced sodium, made from hydrolyzed vegetable protein" at bounding box center [325, 335] width 314 height 13
type input "Soy sauce, reduced sodium, made from hydrolyzed vegetable protein"
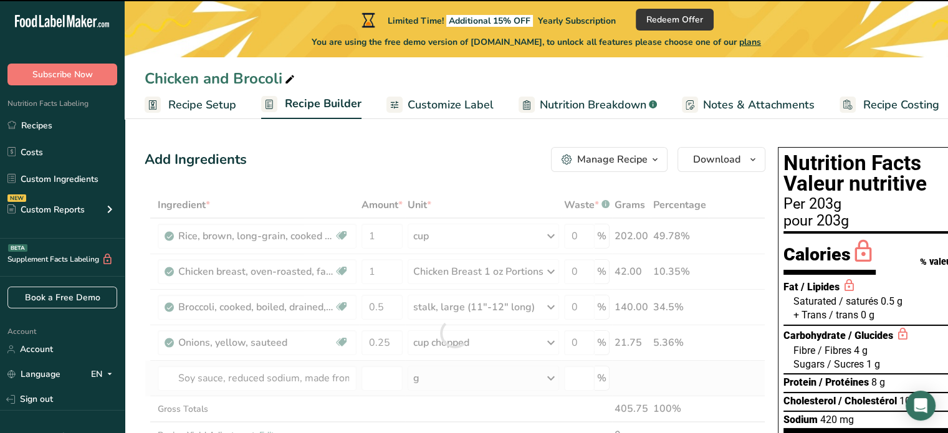
type input "0"
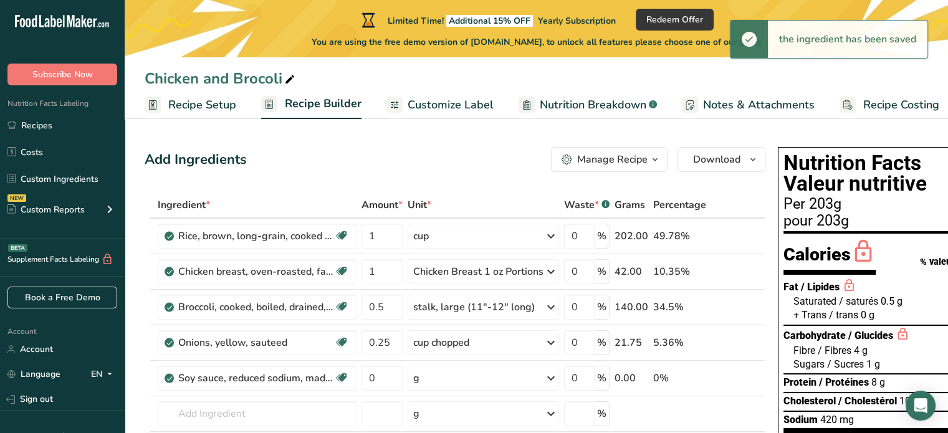
scroll to position [62, 0]
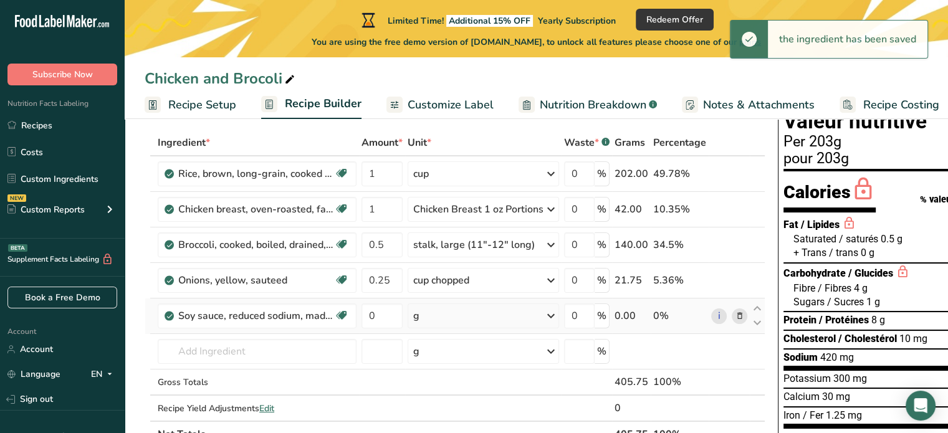
click at [499, 319] on div "g" at bounding box center [484, 316] width 152 height 25
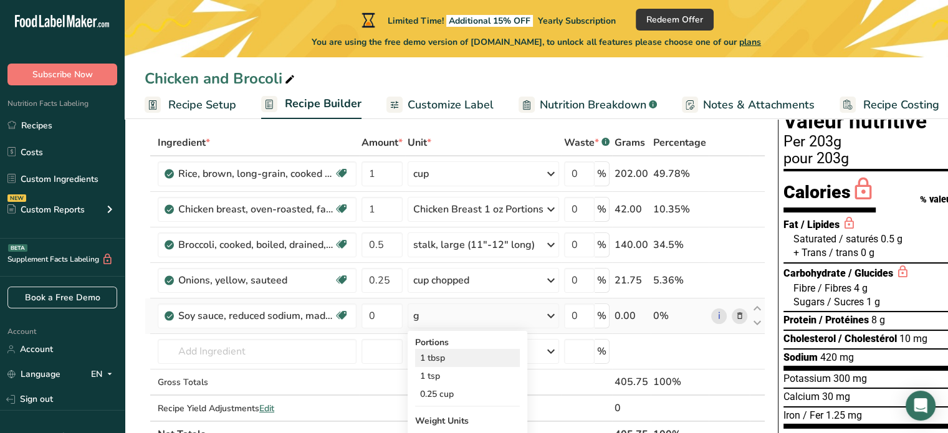
click at [441, 358] on div "1 tbsp" at bounding box center [467, 358] width 105 height 18
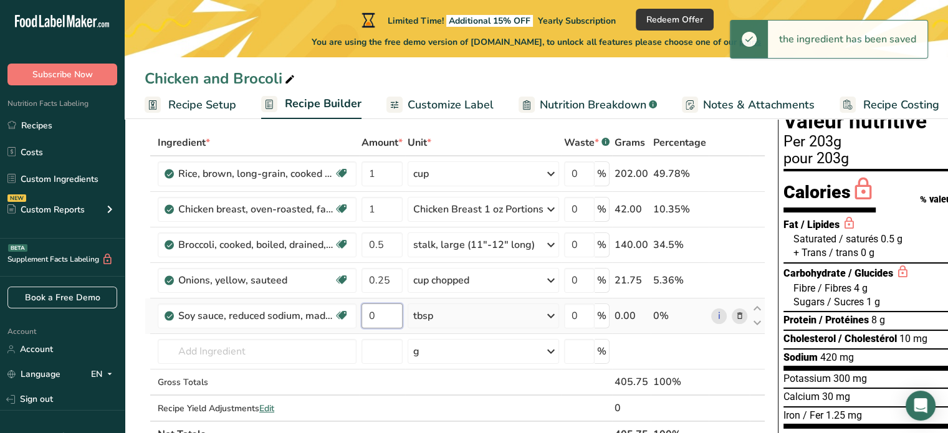
click at [387, 316] on input "0" at bounding box center [382, 316] width 41 height 25
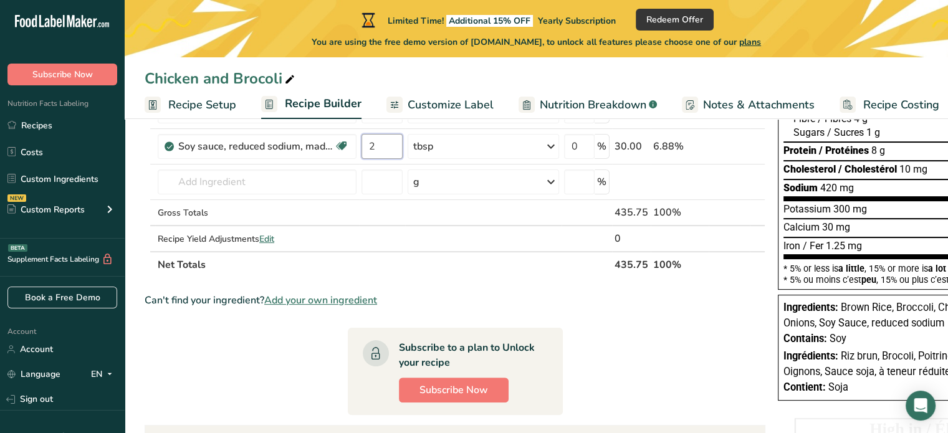
scroll to position [0, 0]
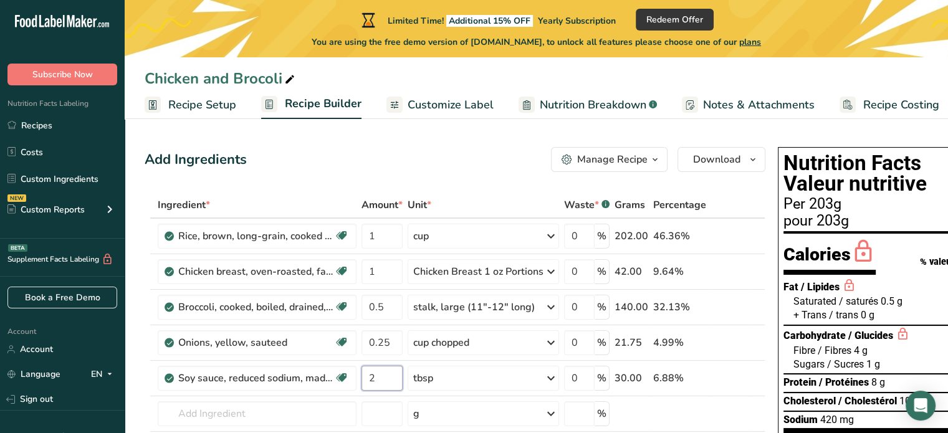
type input "2"
click at [419, 107] on span "Customize Label" at bounding box center [451, 105] width 86 height 17
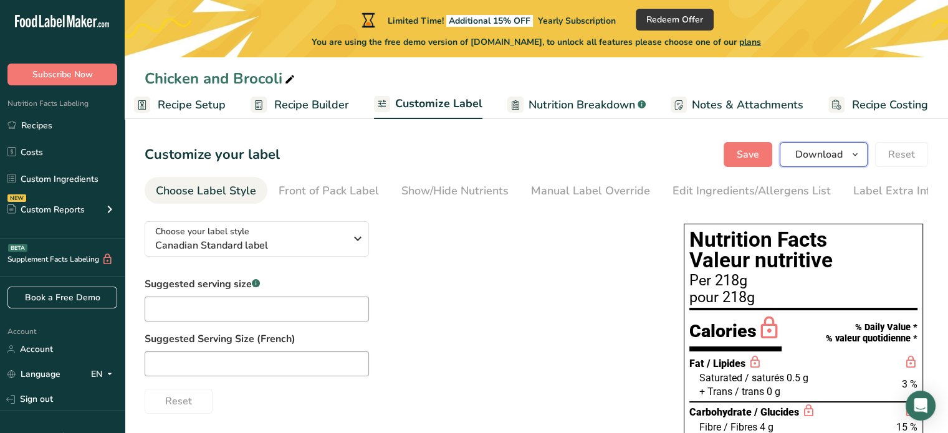
click at [831, 158] on span "Download" at bounding box center [819, 154] width 47 height 15
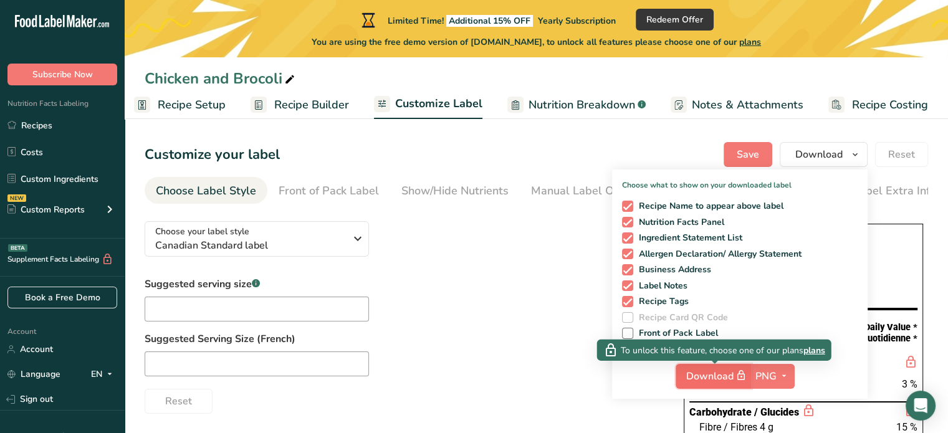
click at [721, 375] on span "Download" at bounding box center [717, 377] width 62 height 16
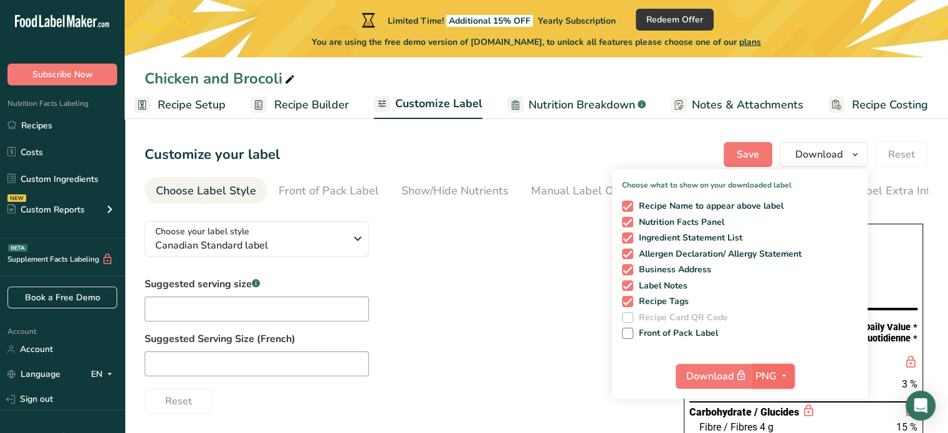
click at [786, 377] on icon "button" at bounding box center [784, 377] width 10 height 16
click at [783, 369] on icon "button" at bounding box center [784, 377] width 10 height 16
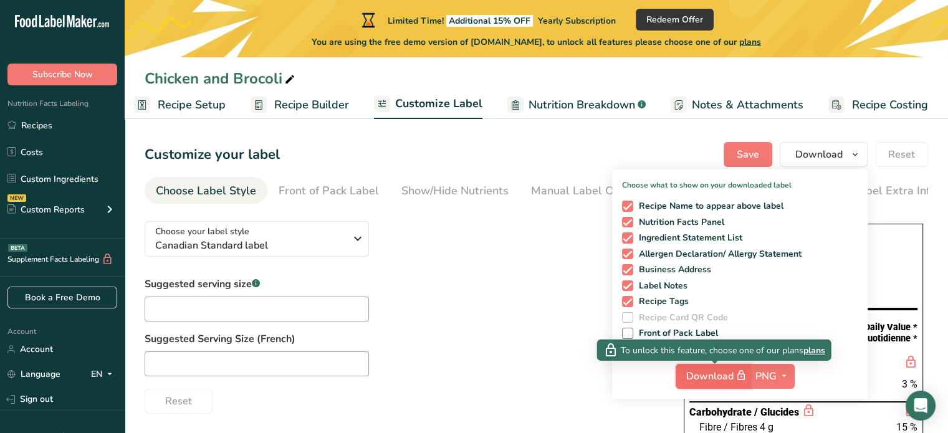
click at [746, 375] on icon "button" at bounding box center [741, 375] width 11 height 17
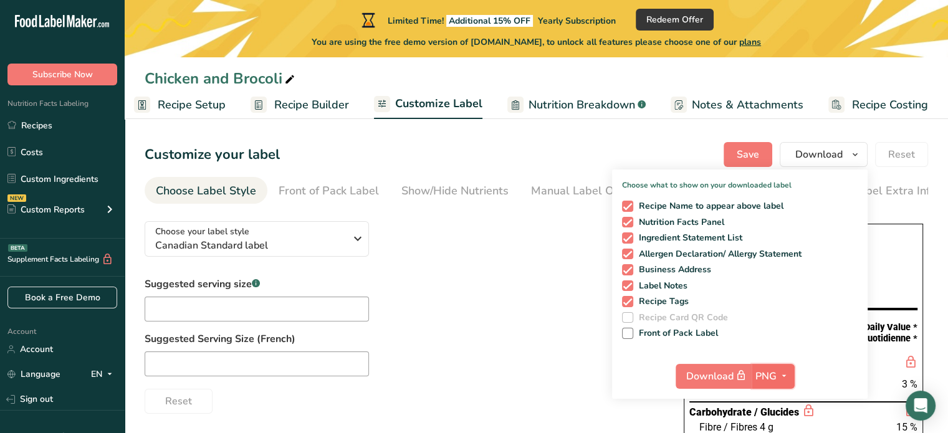
click at [789, 375] on icon "button" at bounding box center [784, 377] width 10 height 16
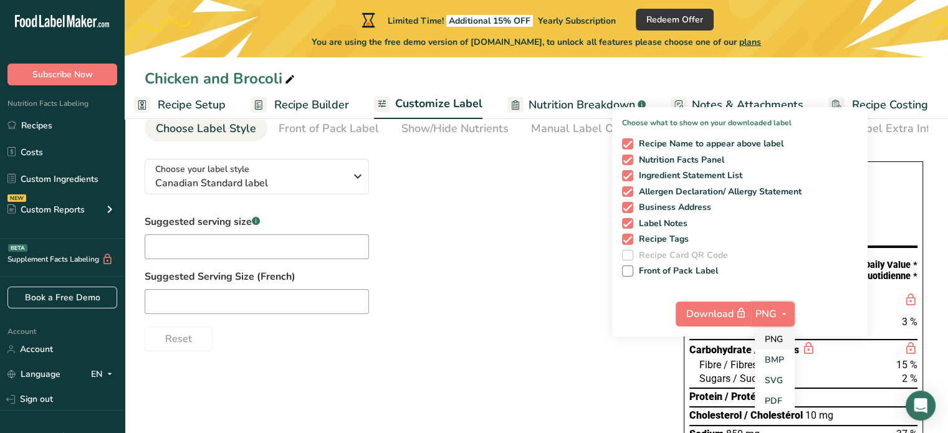
scroll to position [125, 0]
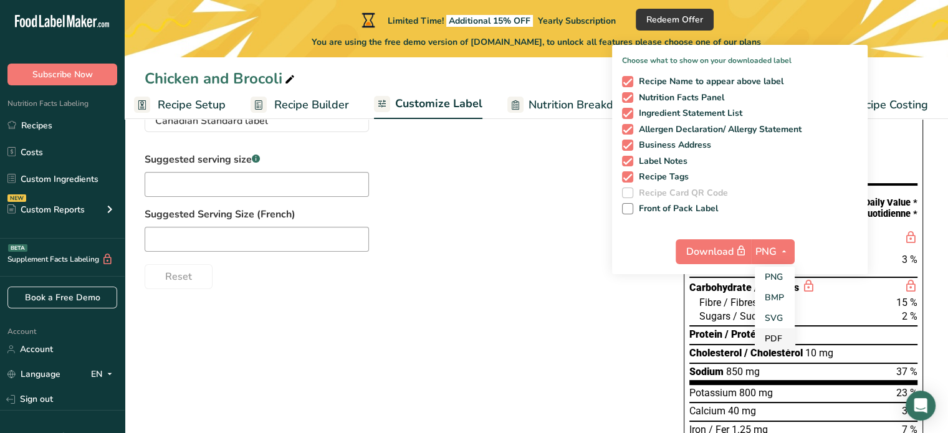
click at [781, 337] on link "PDF" at bounding box center [775, 339] width 40 height 21
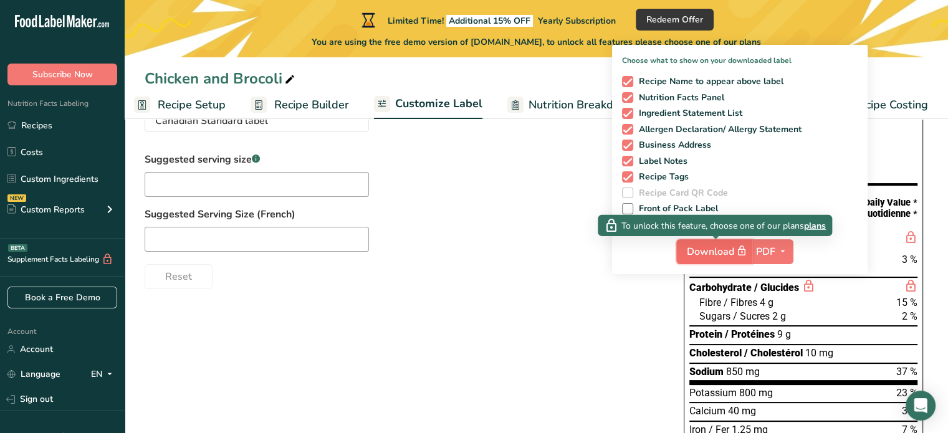
click at [733, 251] on span "Download" at bounding box center [718, 252] width 62 height 16
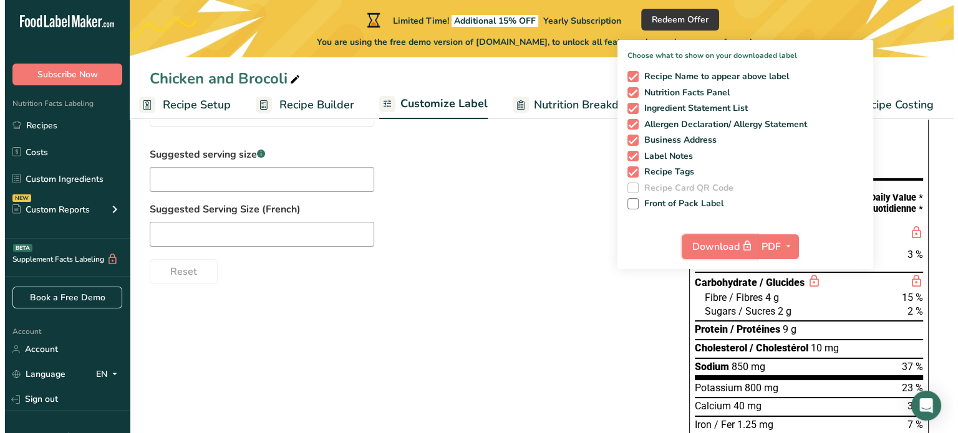
scroll to position [110, 0]
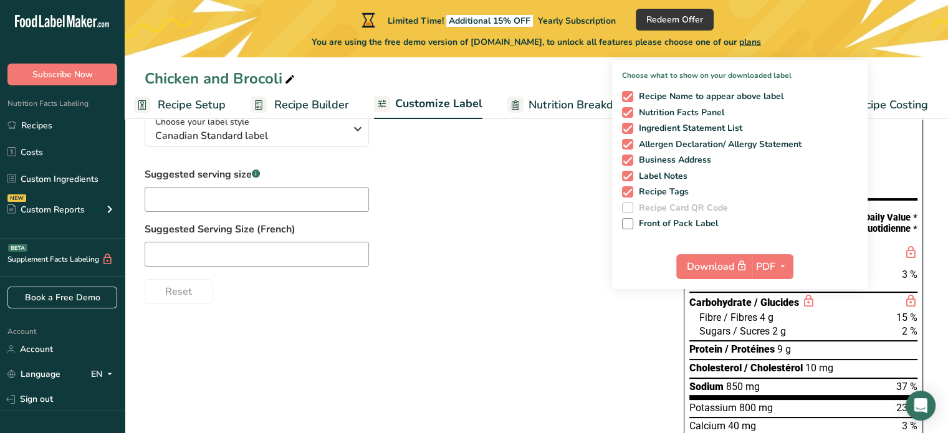
click at [831, 32] on div "You are using the free demo version of [DOMAIN_NAME], to unlock all features pl…" at bounding box center [537, 40] width 824 height 18
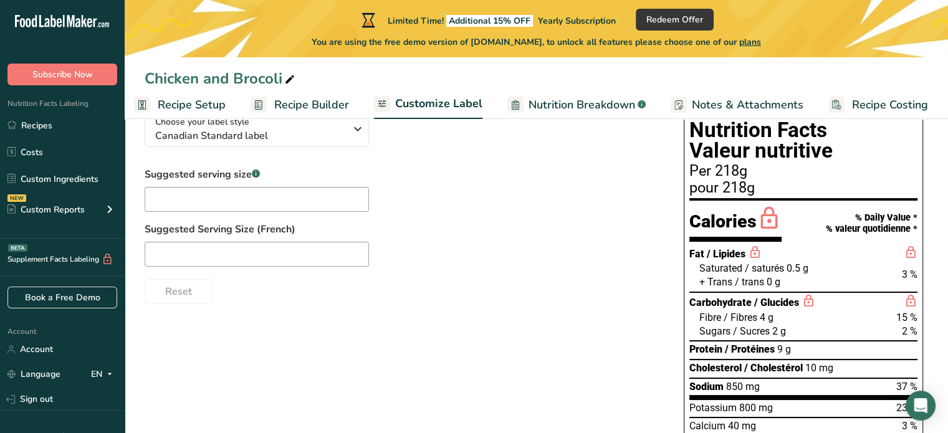
click at [323, 104] on span "Recipe Builder" at bounding box center [311, 105] width 75 height 17
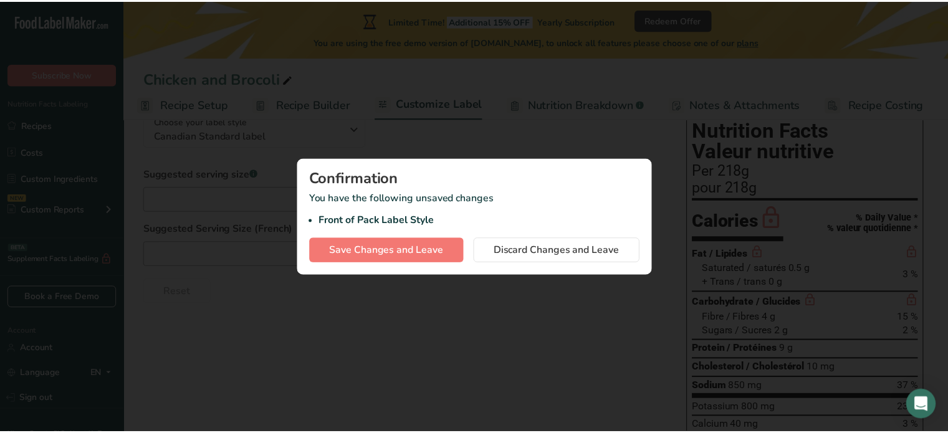
scroll to position [0, 1]
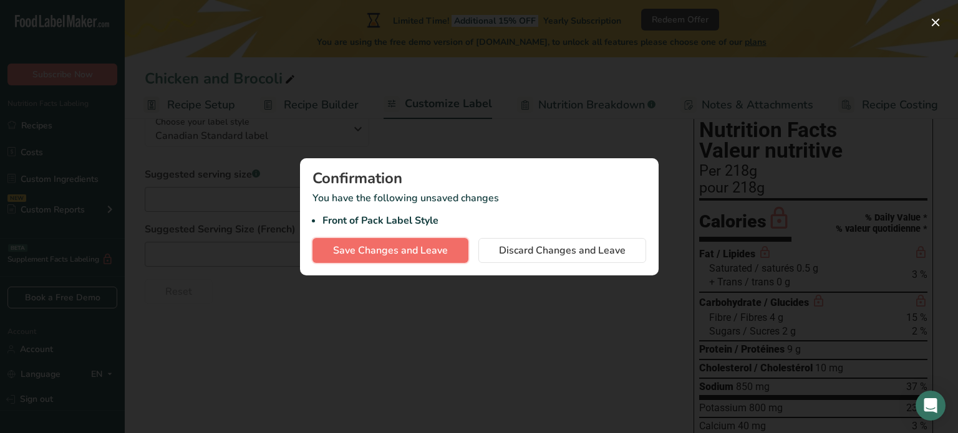
click at [421, 249] on span "Save Changes and Leave" at bounding box center [390, 250] width 115 height 15
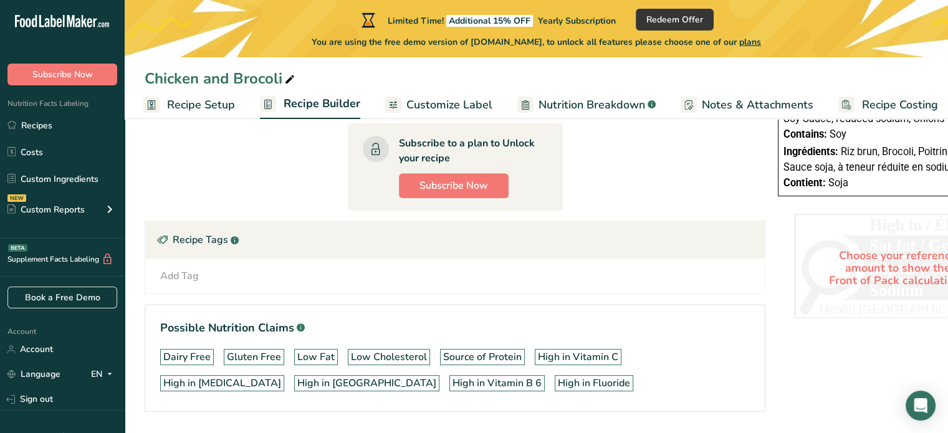
scroll to position [481, 0]
